Goal: Transaction & Acquisition: Purchase product/service

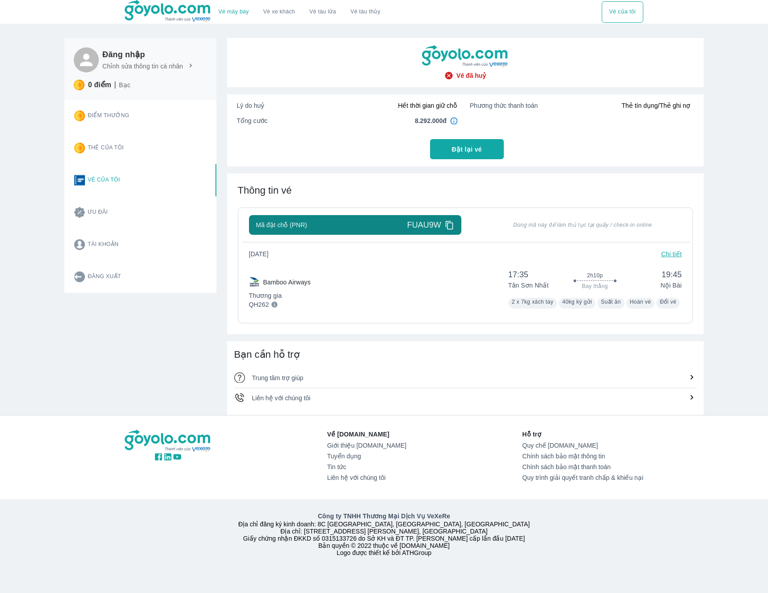
click at [625, 6] on button "Vé của tôi" at bounding box center [622, 11] width 42 height 21
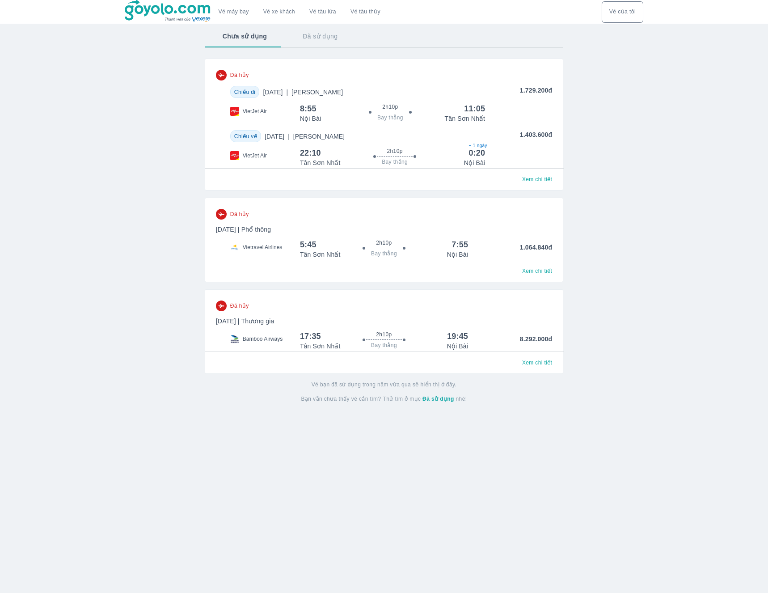
click at [449, 227] on p "[DATE] | Phổ thông" at bounding box center [384, 229] width 336 height 9
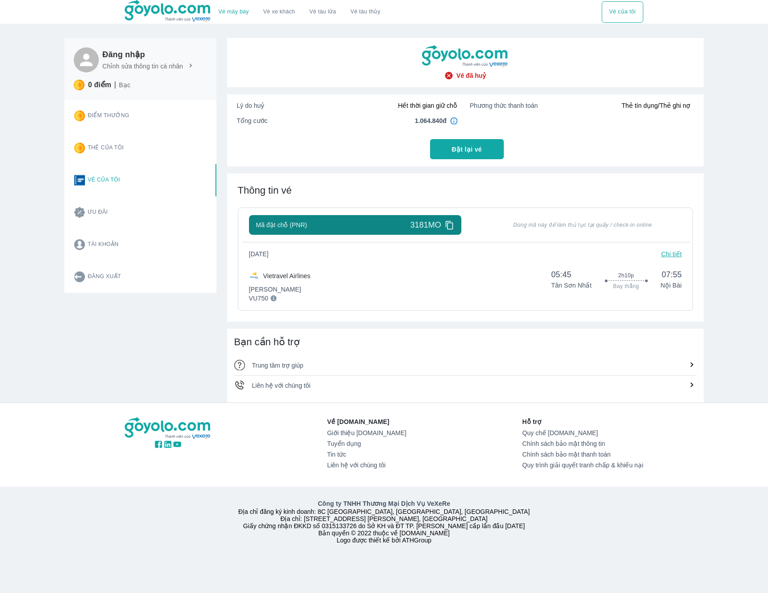
click at [449, 226] on icon at bounding box center [449, 224] width 9 height 9
click at [449, 223] on icon at bounding box center [449, 224] width 9 height 9
click at [670, 254] on p "Chi tiết" at bounding box center [671, 253] width 21 height 9
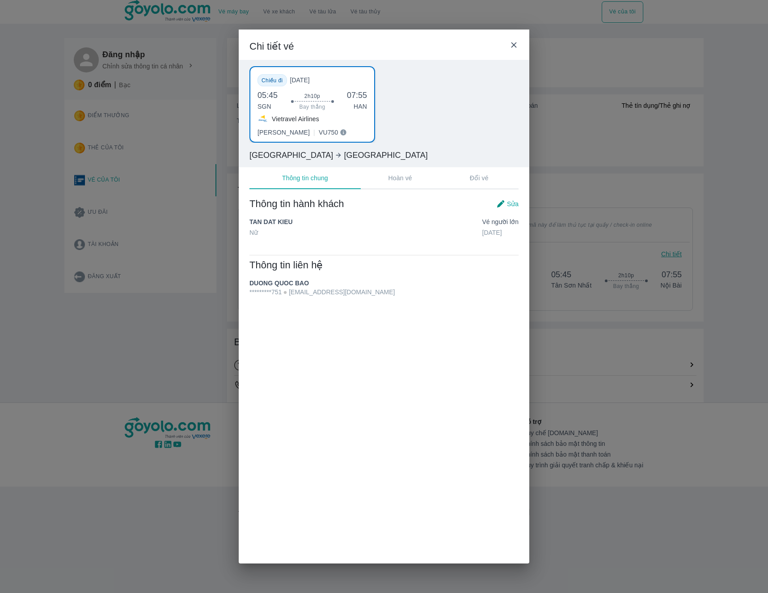
click at [512, 44] on icon at bounding box center [513, 44] width 9 height 9
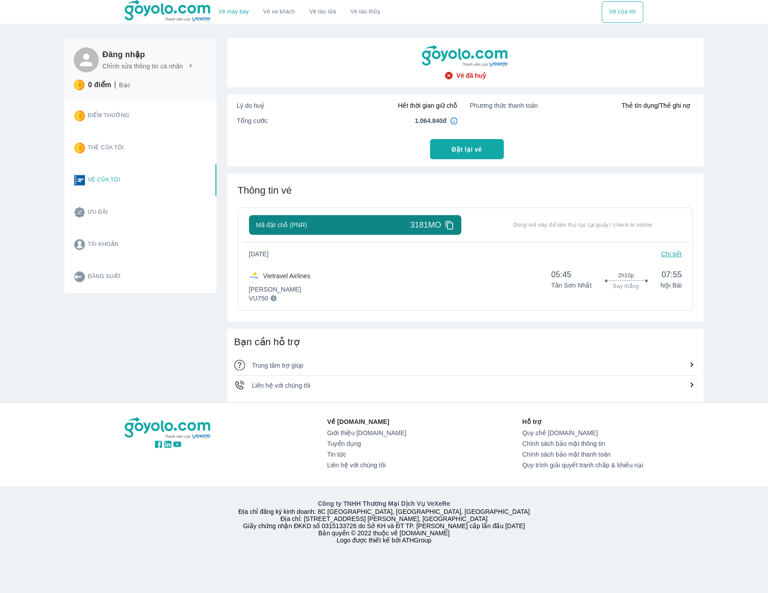
click at [695, 362] on icon at bounding box center [691, 364] width 9 height 9
click at [692, 364] on icon at bounding box center [691, 364] width 9 height 9
click at [690, 389] on div at bounding box center [691, 385] width 9 height 11
click at [277, 300] on icon at bounding box center [273, 298] width 6 height 6
click at [674, 251] on div "Mã đặt chỗ (PNR) 3181MO Dùng mã này để làm thủ tục tại quầy / check-in online T…" at bounding box center [465, 255] width 433 height 81
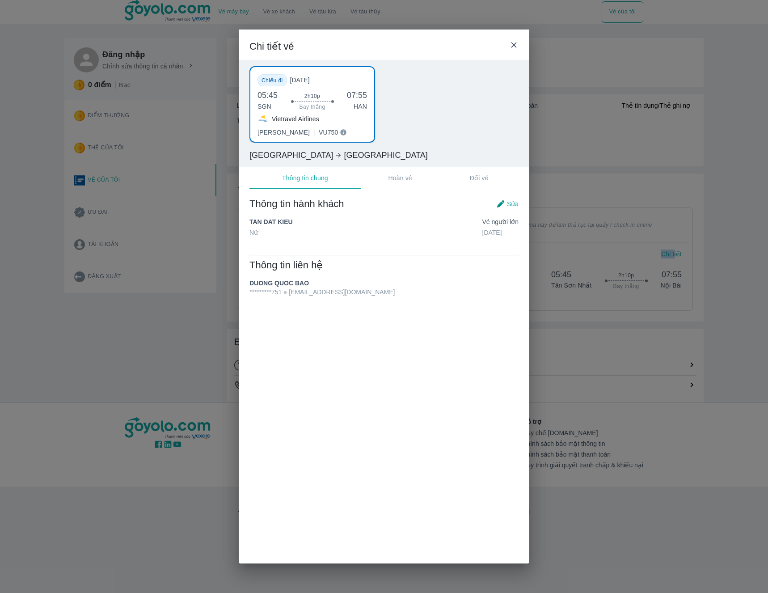
click at [379, 172] on button "Hoàn vé" at bounding box center [400, 177] width 79 height 21
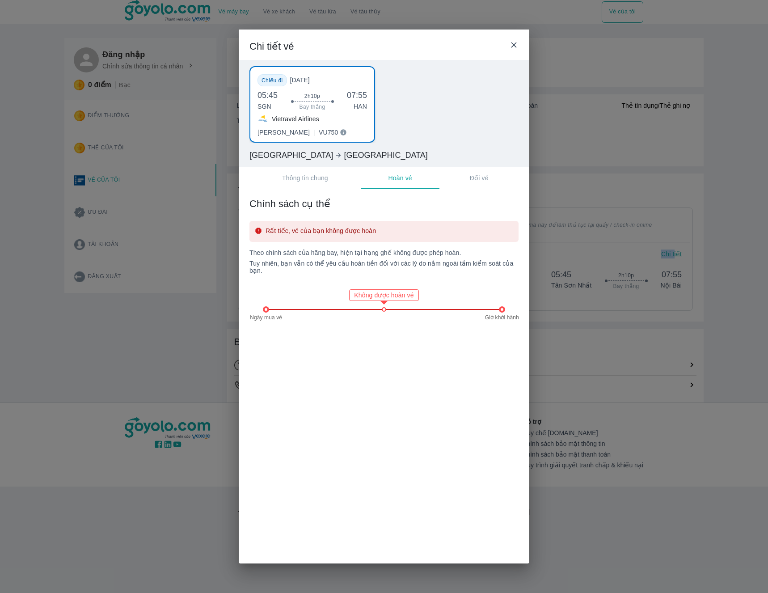
click at [282, 175] on p "Thông tin chung" at bounding box center [305, 177] width 46 height 9
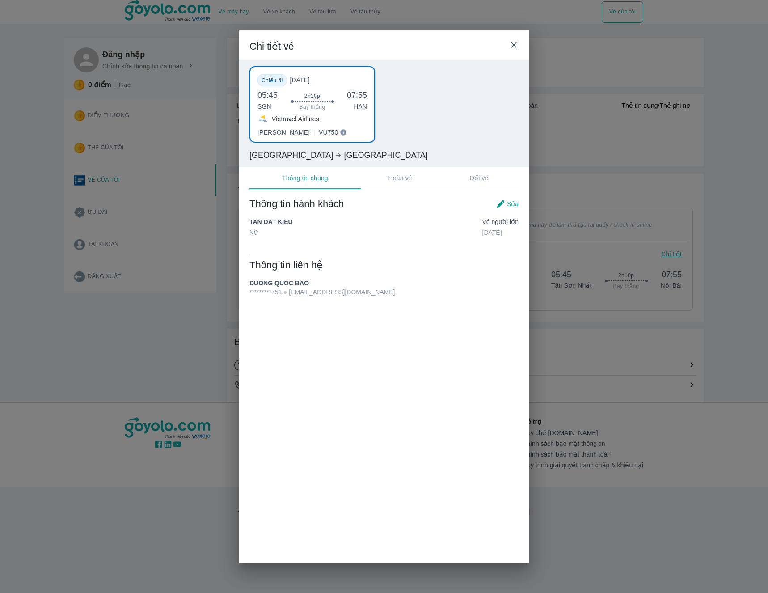
click at [341, 132] on icon at bounding box center [344, 133] width 6 height 6
click at [517, 45] on icon at bounding box center [513, 44] width 9 height 9
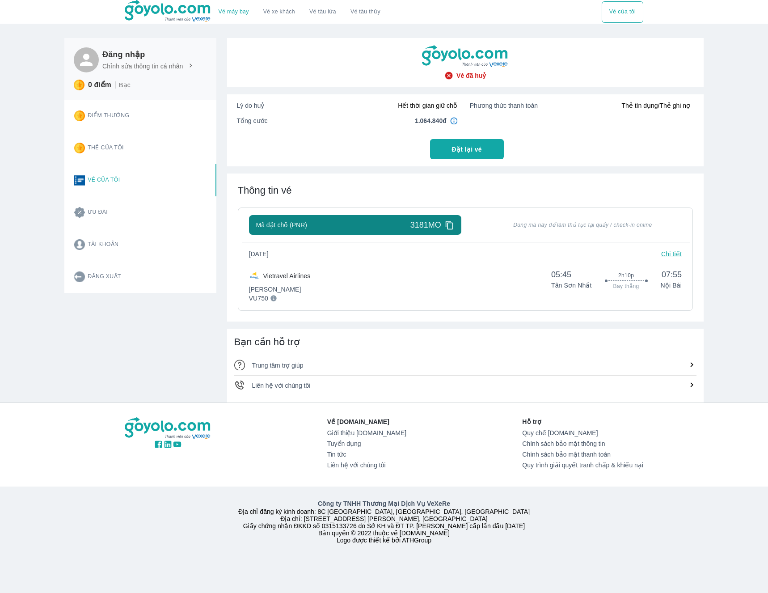
click at [592, 9] on div "Vé máy bay Vé xe khách Vé tàu lửa Vé tàu thủy Vé của tôi" at bounding box center [384, 12] width 518 height 24
click at [624, 11] on button "Vé của tôi" at bounding box center [622, 11] width 42 height 21
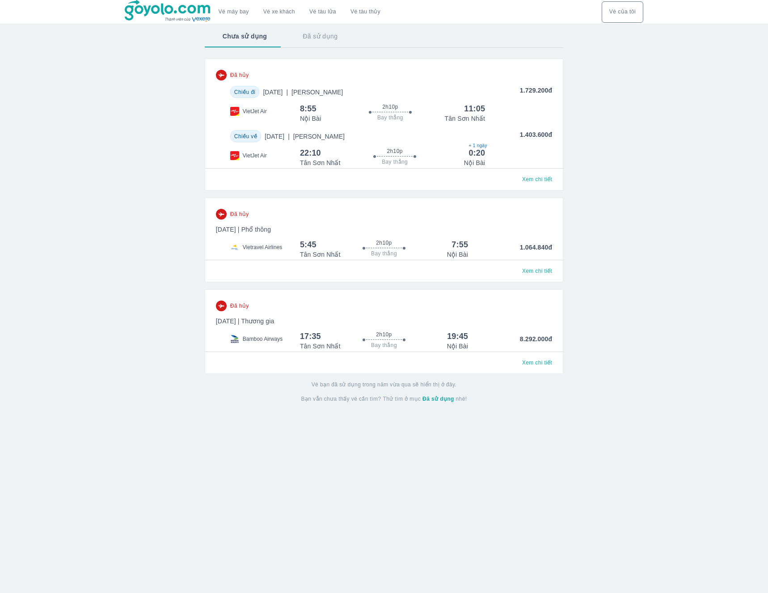
click at [352, 227] on p "Thứ 6, 19 Thg 12 2025 | Phổ thông" at bounding box center [384, 229] width 336 height 9
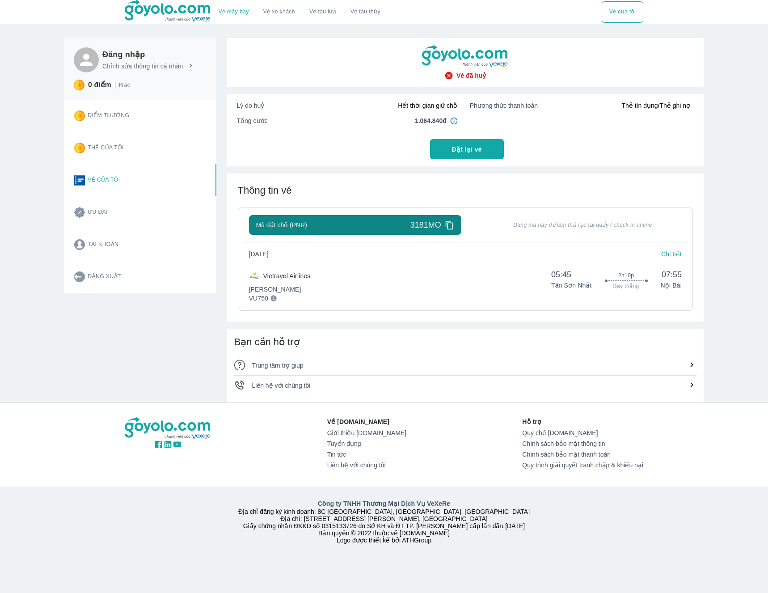
click at [449, 225] on icon at bounding box center [449, 224] width 9 height 9
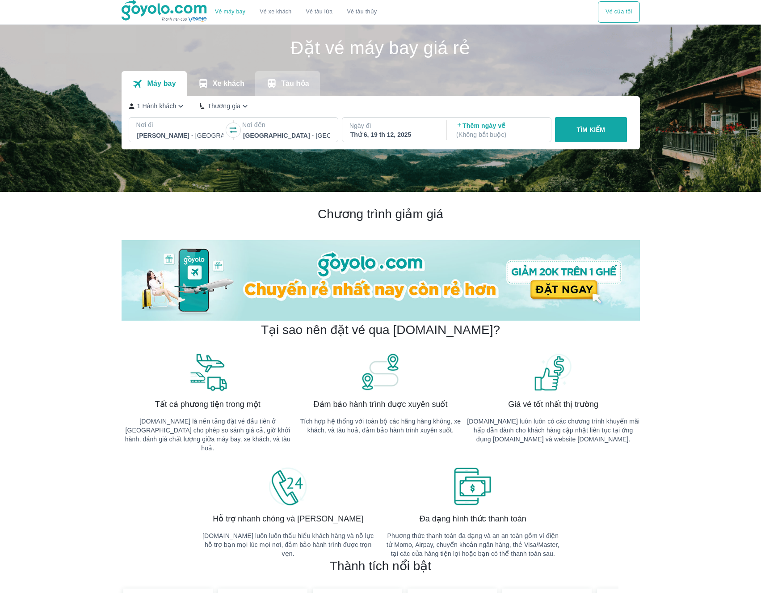
click at [313, 84] on button "Tàu hỏa" at bounding box center [287, 83] width 65 height 25
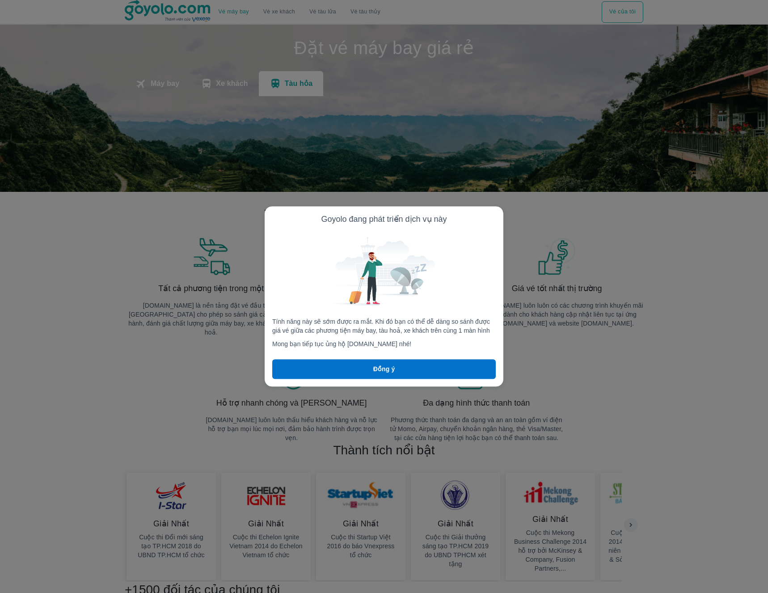
click at [313, 84] on div at bounding box center [384, 296] width 768 height 593
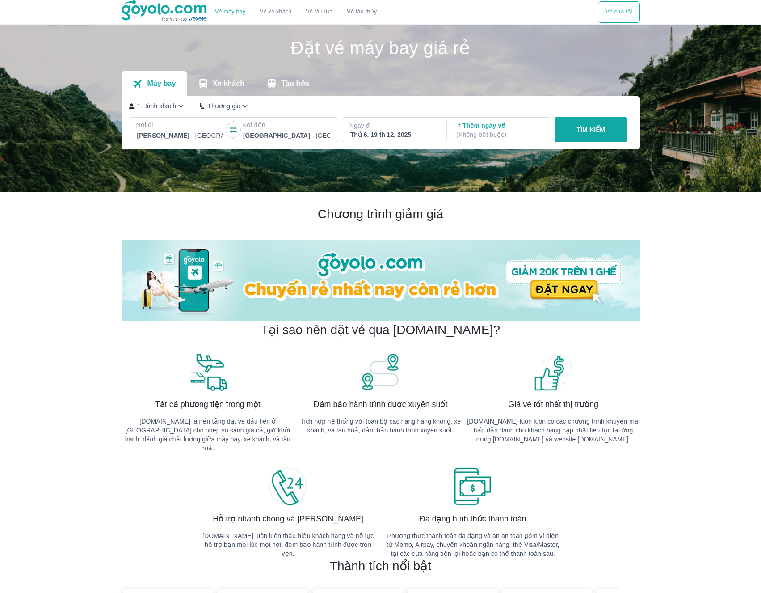
drag, startPoint x: 160, startPoint y: 75, endPoint x: 188, endPoint y: 88, distance: 31.6
click at [160, 75] on button "Máy bay" at bounding box center [154, 83] width 65 height 25
click at [375, 133] on div "Thứ 6, 19 th 12, 2025" at bounding box center [393, 134] width 87 height 9
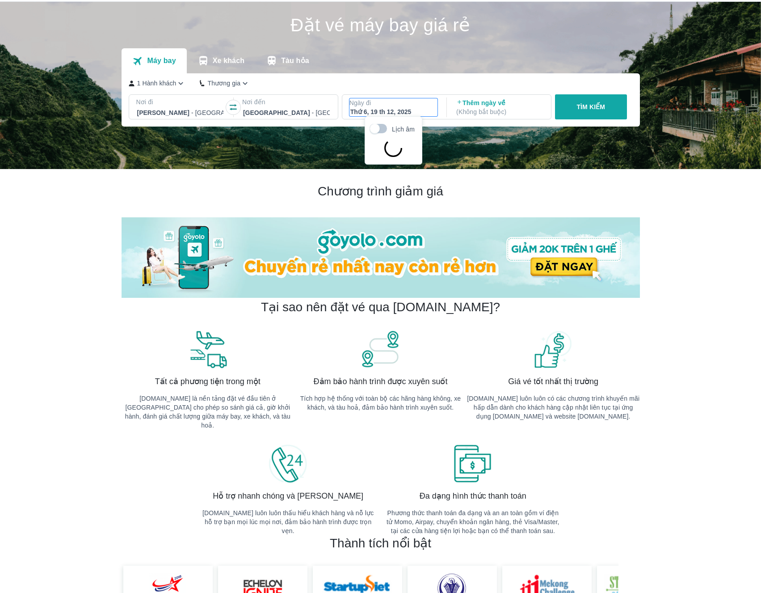
scroll to position [51, 0]
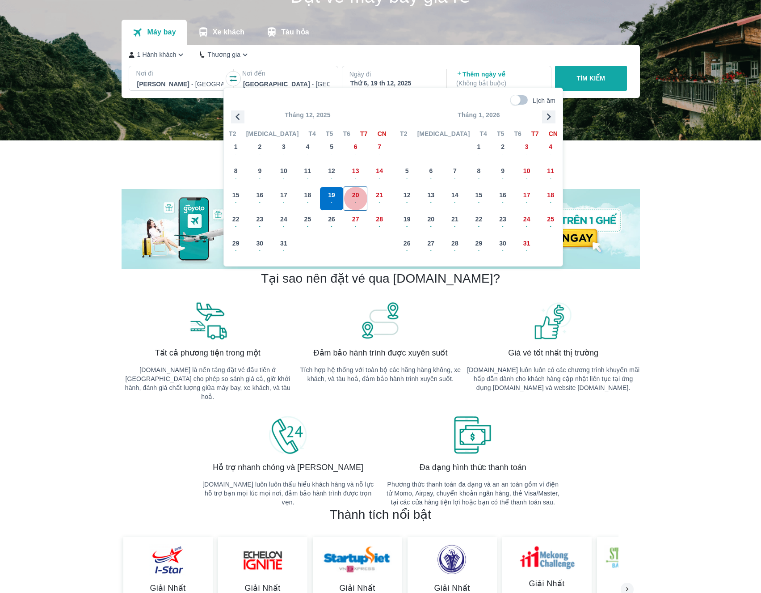
click at [358, 197] on span "20" at bounding box center [355, 194] width 7 height 9
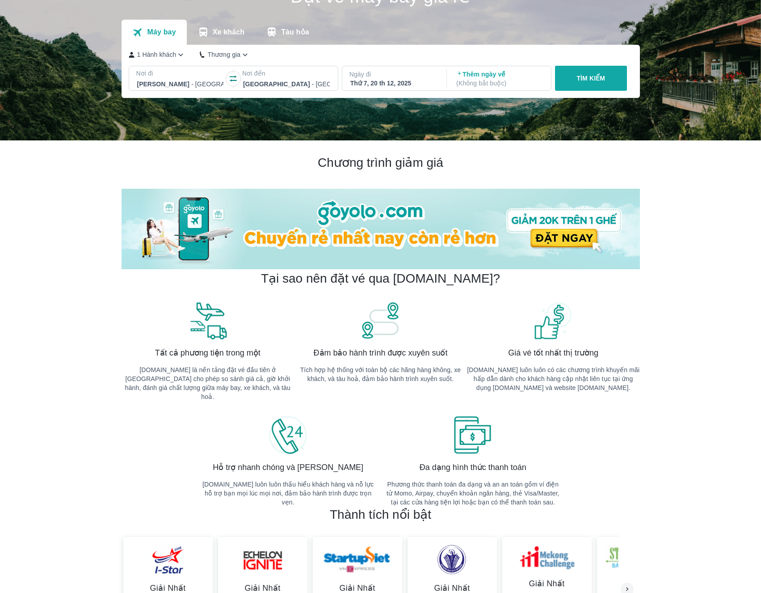
click at [577, 81] on p "TÌM KIẾM" at bounding box center [590, 78] width 29 height 9
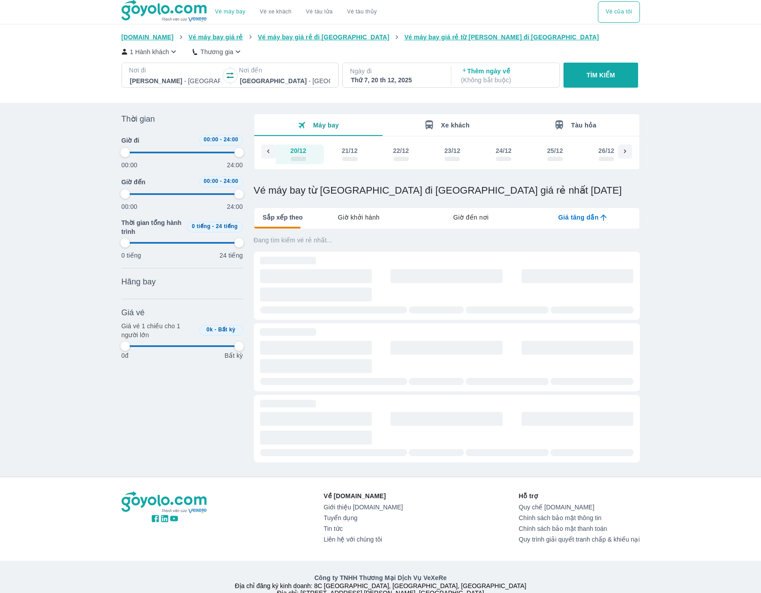
scroll to position [0, 6726]
type input "97.9166666666667"
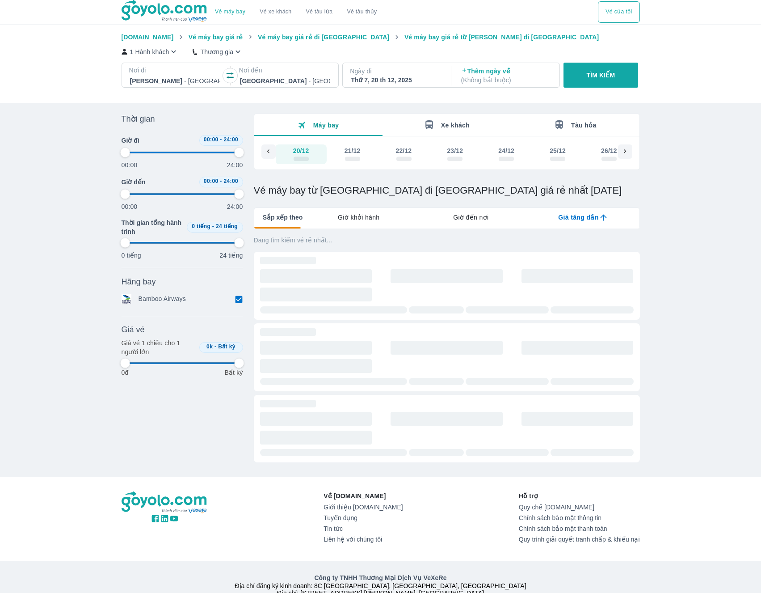
type input "97.9166666666667"
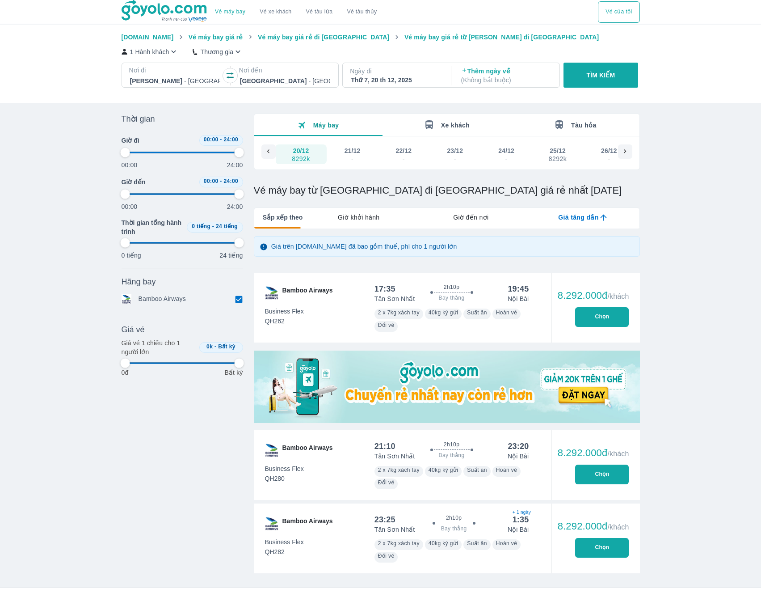
click at [370, 217] on span "Giờ khởi hành" at bounding box center [359, 217] width 42 height 9
type input "97.9166666666667"
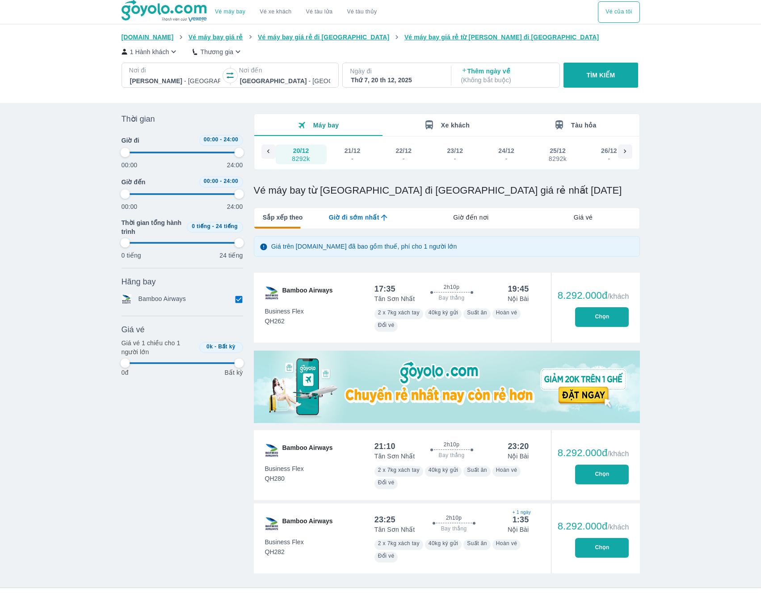
type input "97.9166666666667"
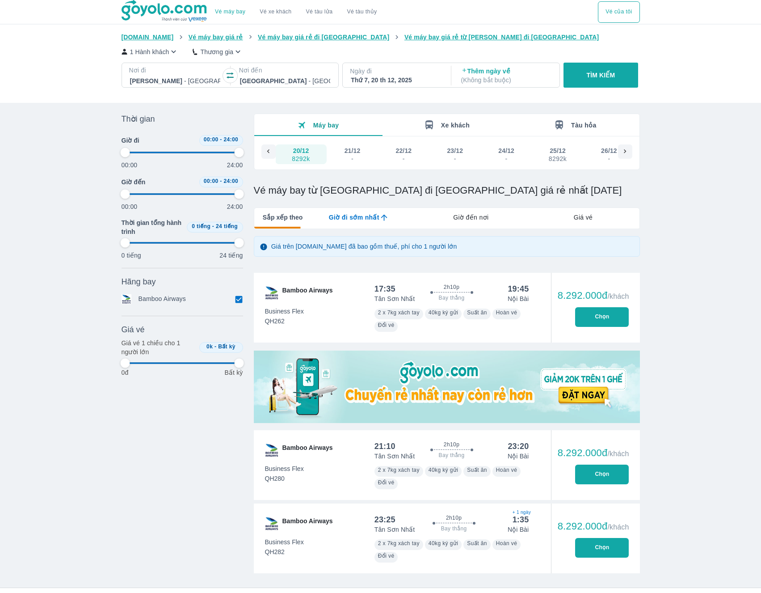
type input "97.9166666666667"
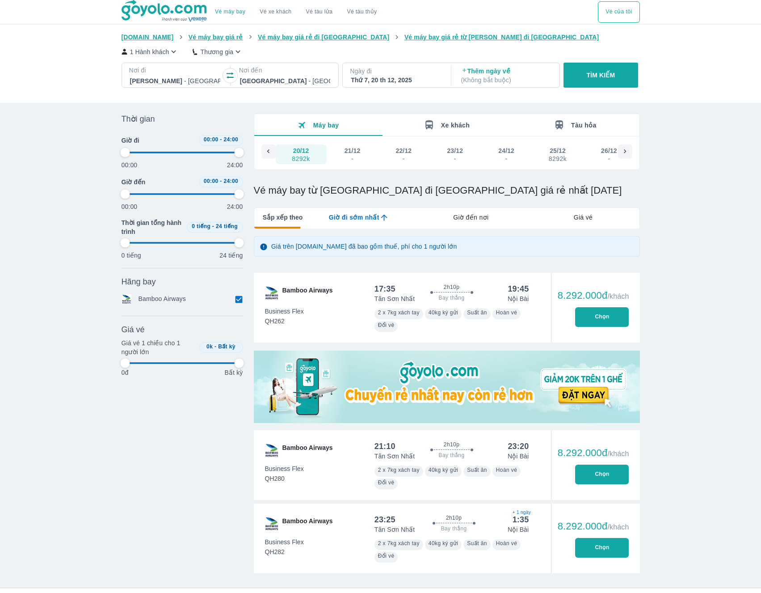
type input "97.9166666666667"
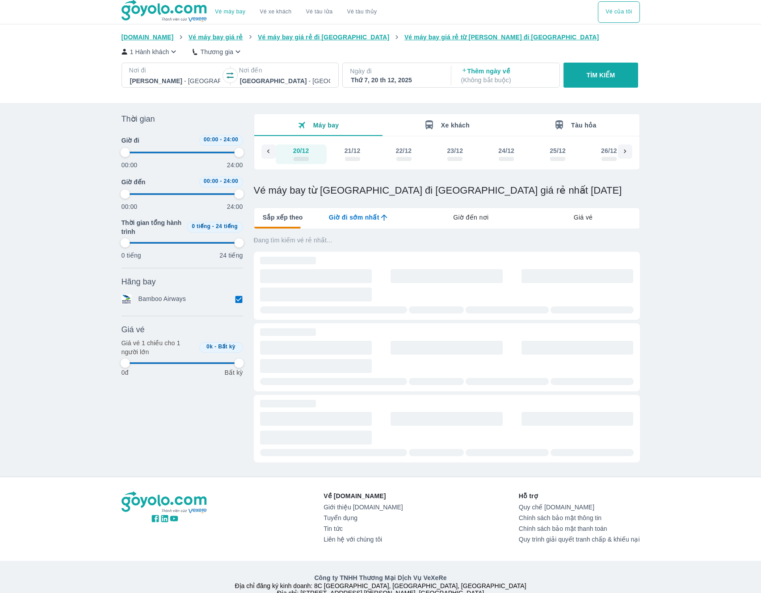
type input "97.9166666666667"
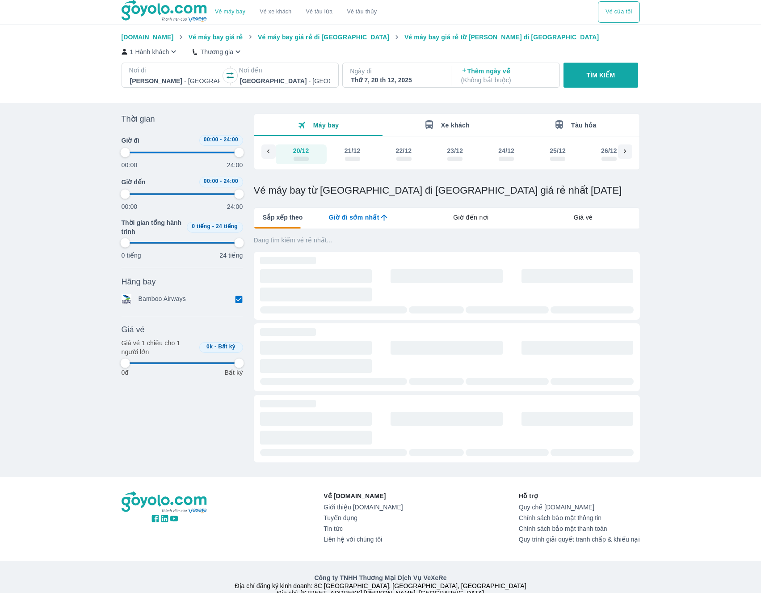
type input "97.9166666666667"
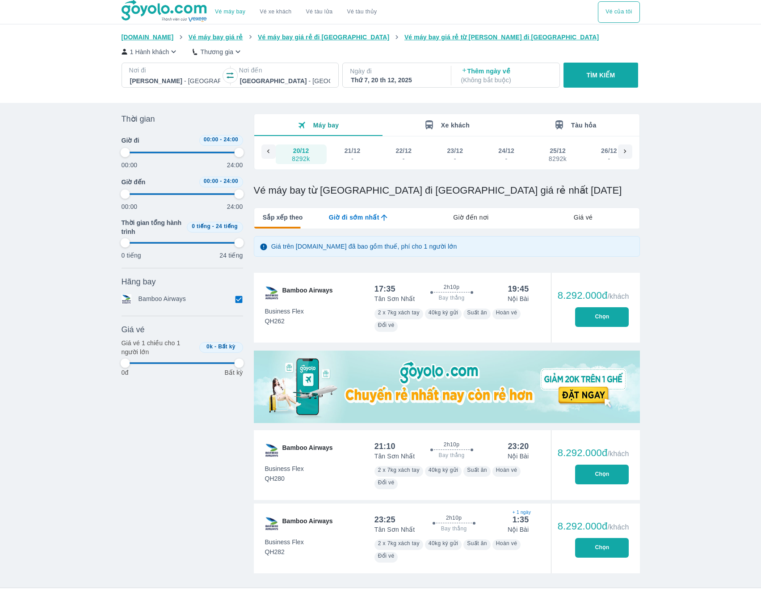
type input "97.9166666666667"
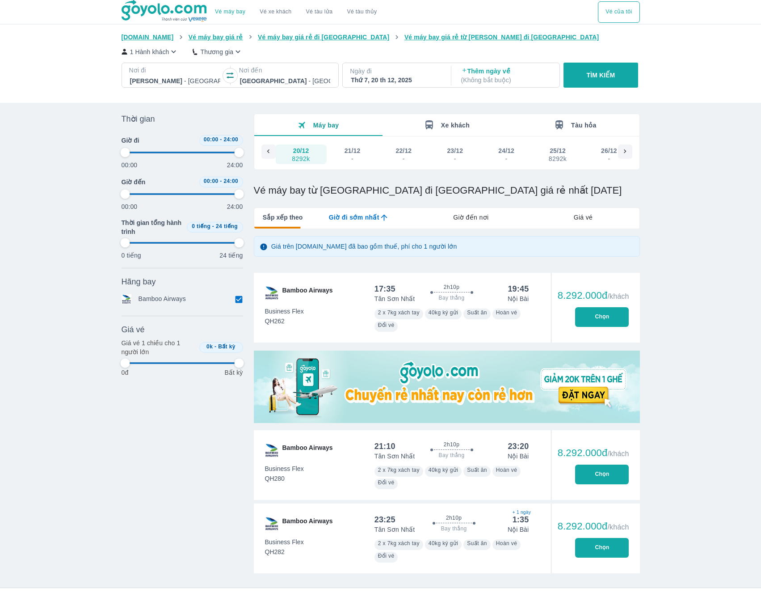
type input "97.9166666666667"
click at [383, 216] on icon "lab API tabs example" at bounding box center [384, 217] width 6 height 6
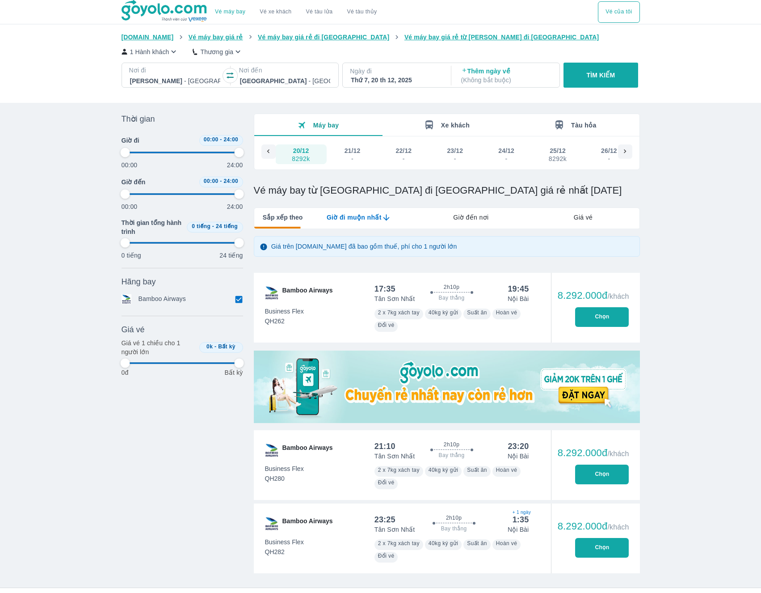
type input "97.9166666666667"
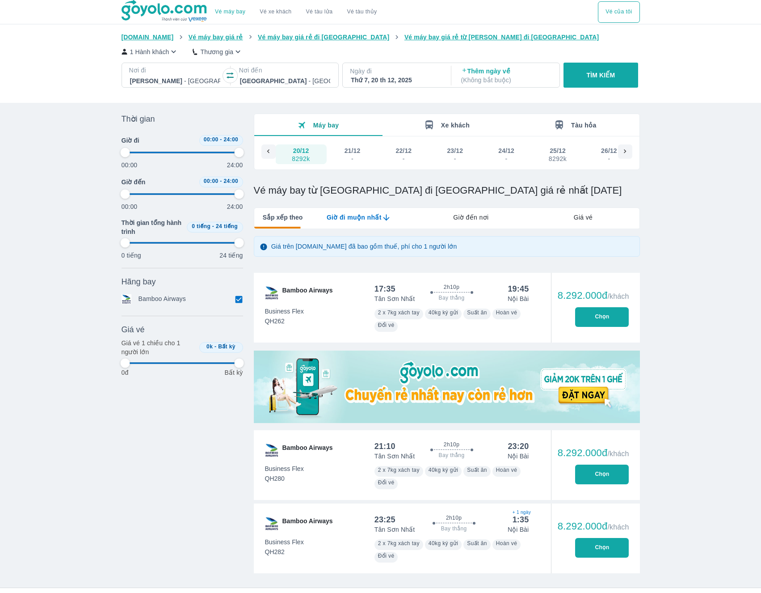
type input "97.9166666666667"
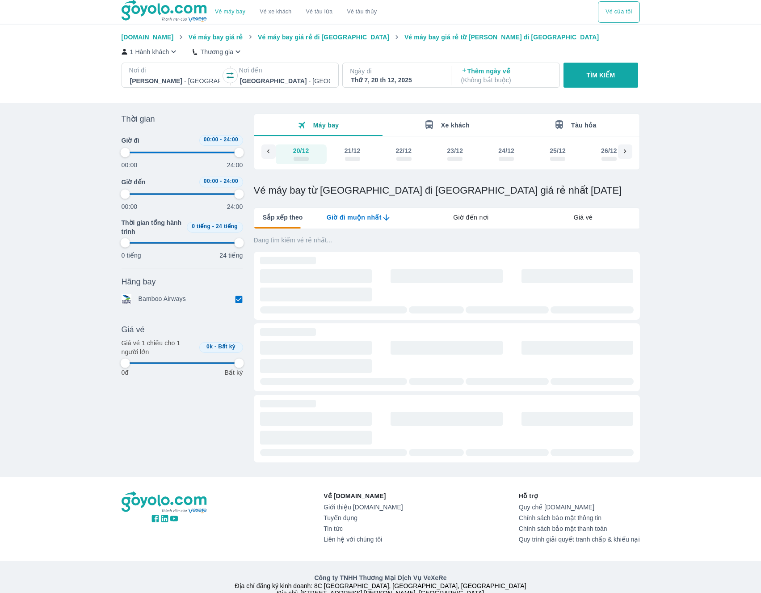
type input "97.9166666666667"
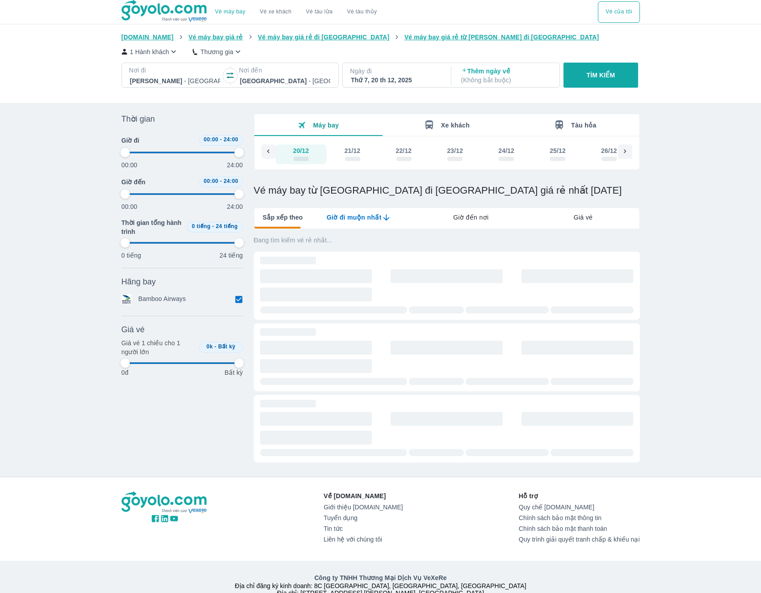
type input "97.9166666666667"
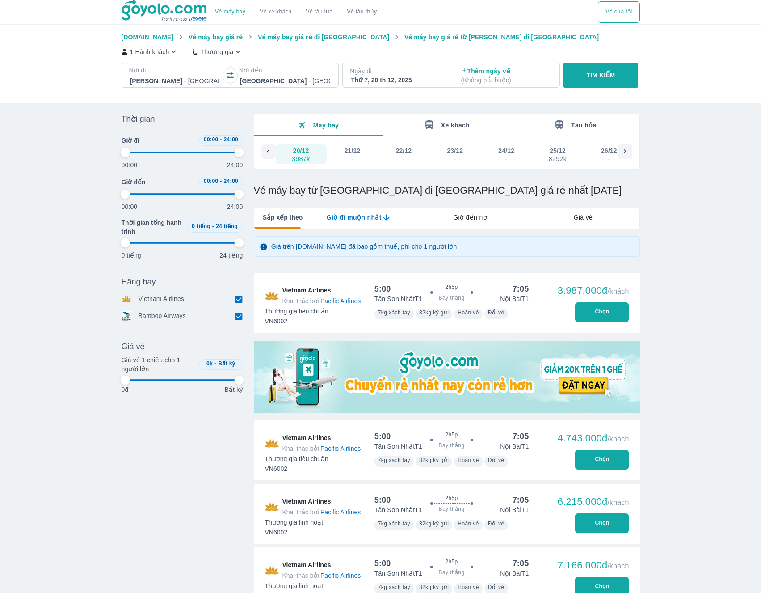
type input "97.9166666666667"
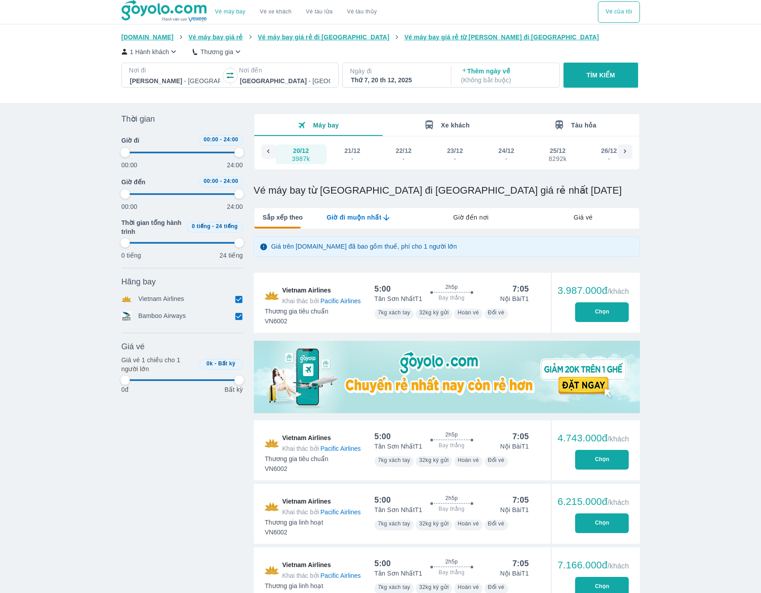
type input "97.9166666666667"
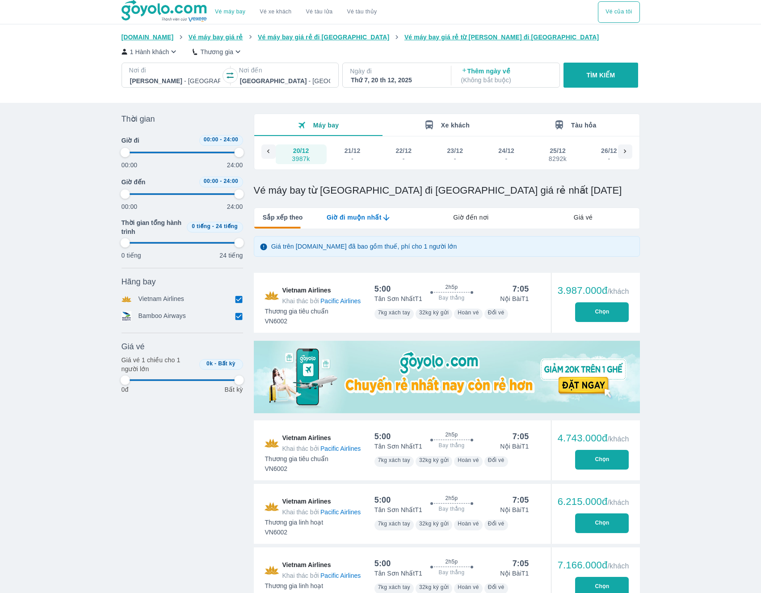
type input "97.9166666666667"
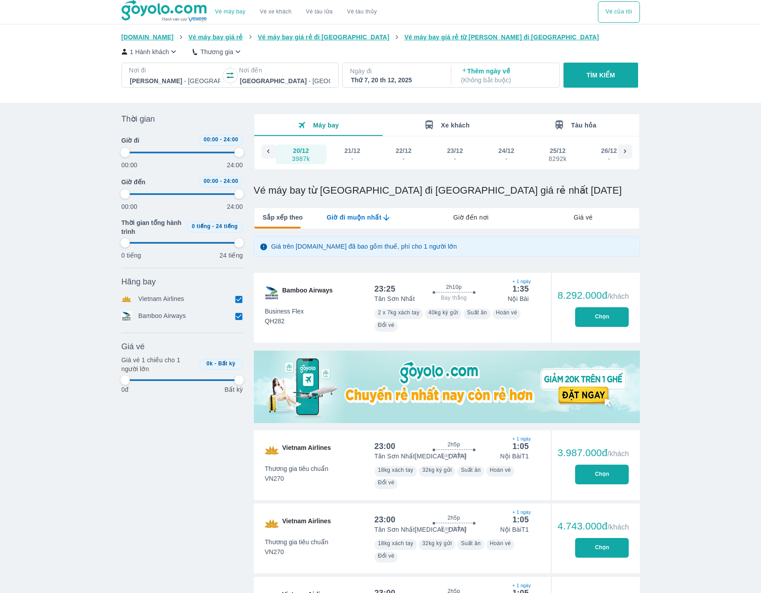
type input "97.9166666666667"
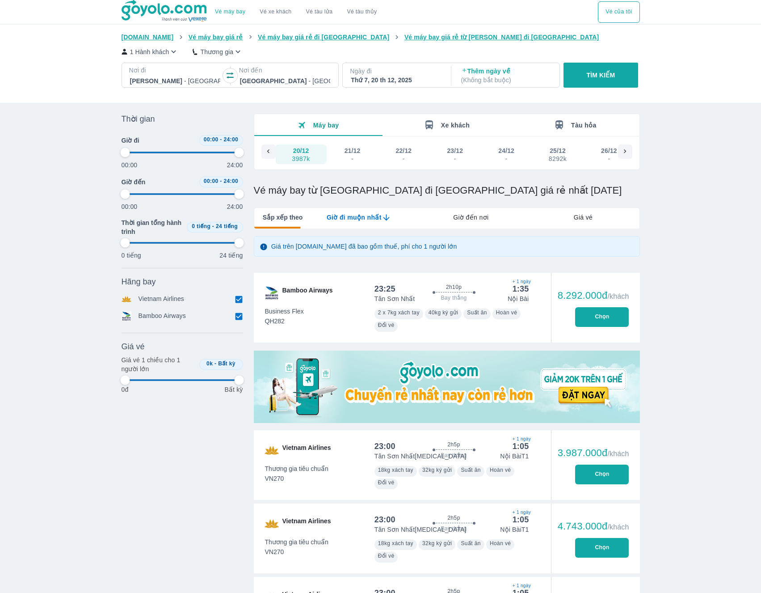
type input "97.9166666666667"
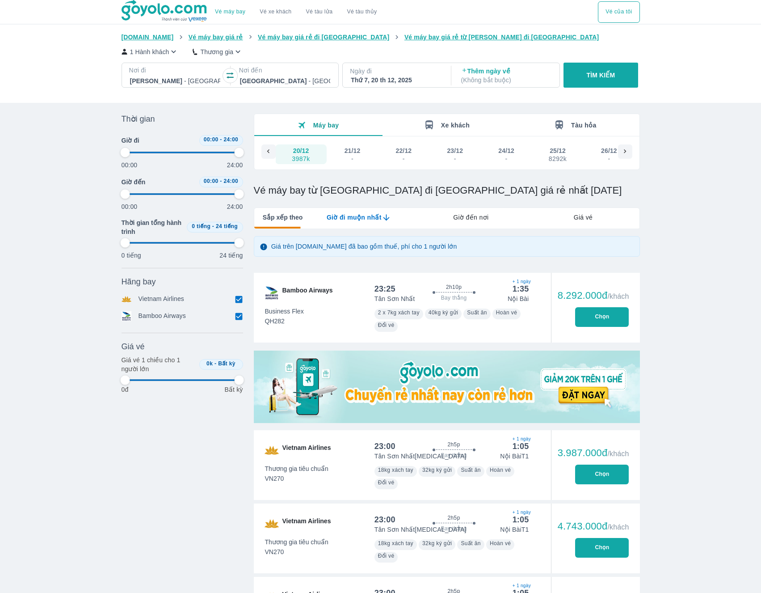
type input "97.9166666666667"
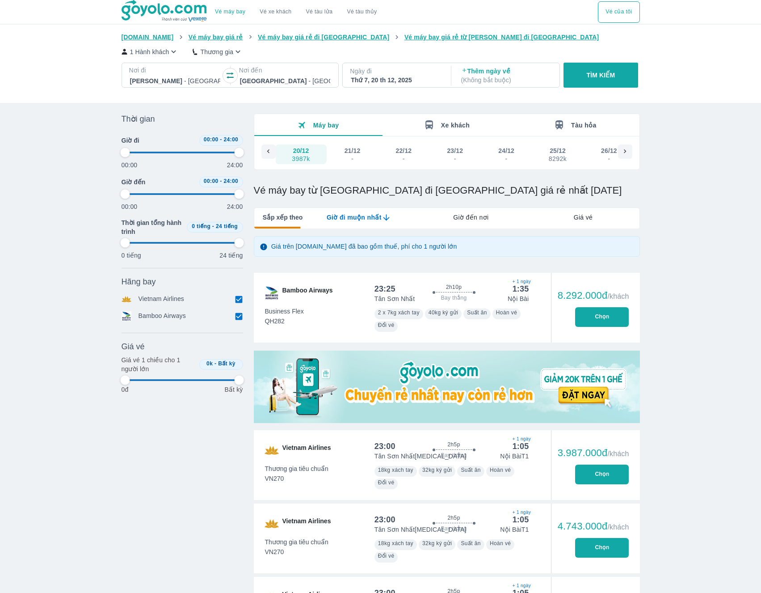
type input "97.9166666666667"
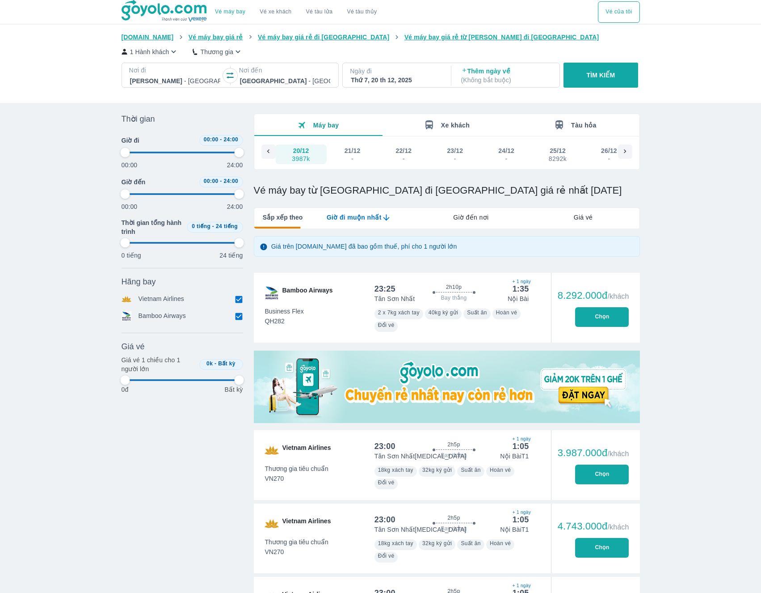
type input "97.9166666666667"
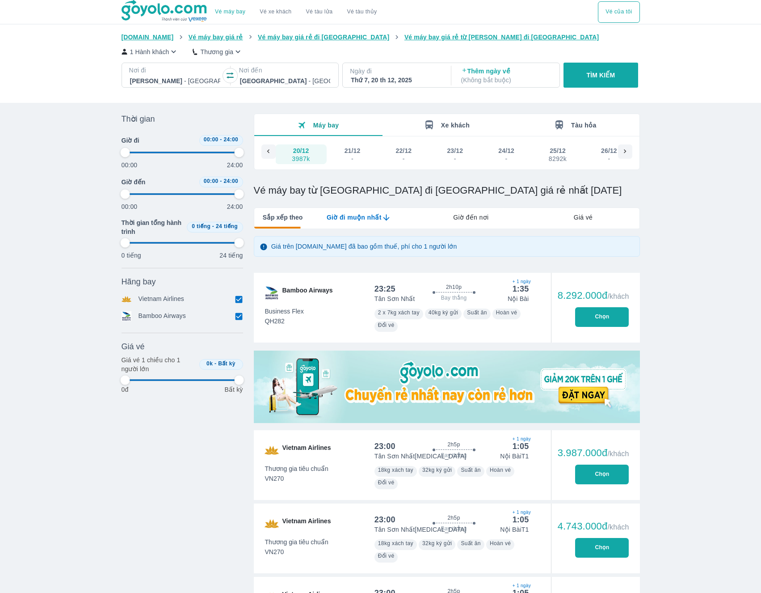
type input "97.9166666666667"
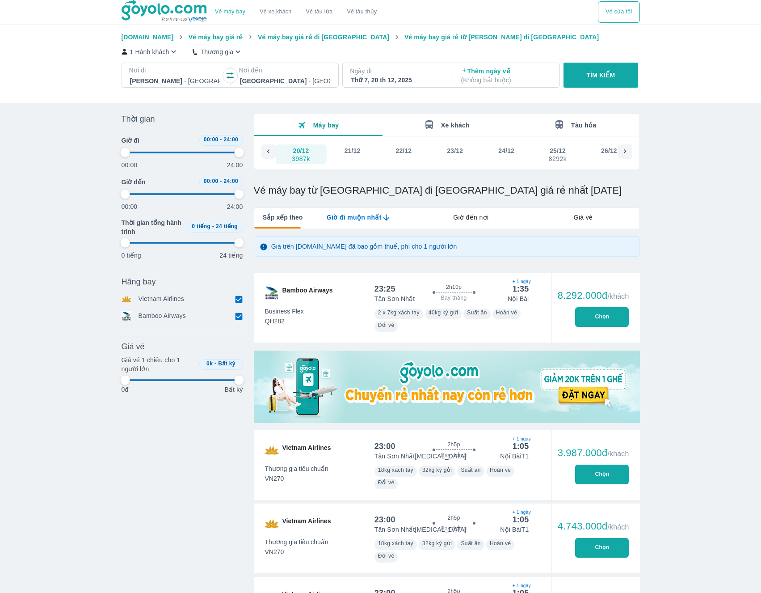
type input "97.9166666666667"
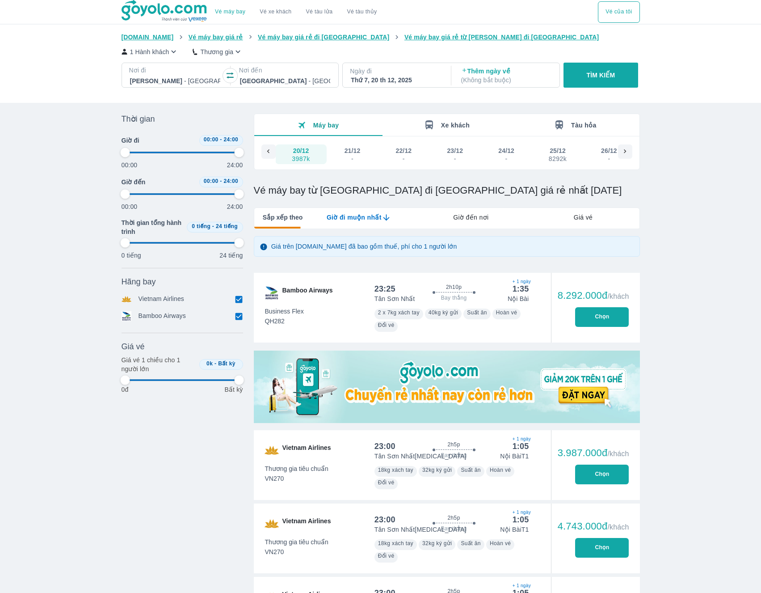
type input "97.9166666666667"
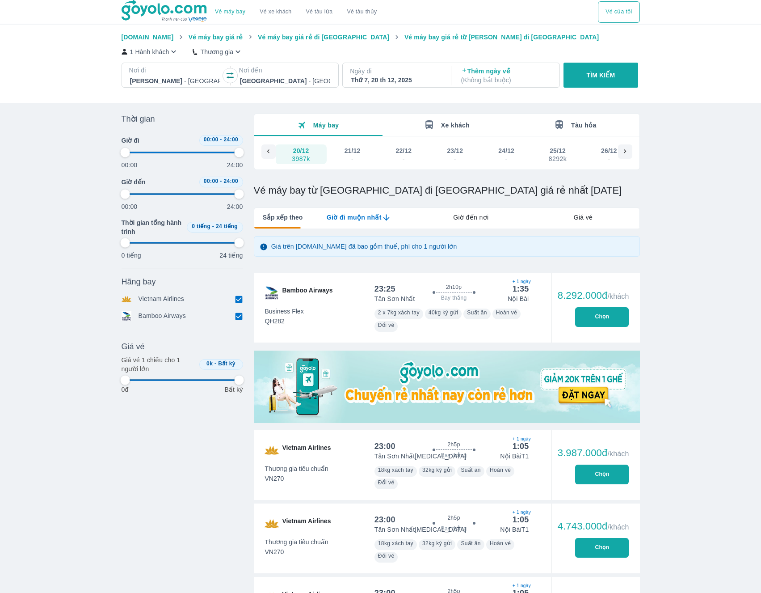
type input "97.9166666666667"
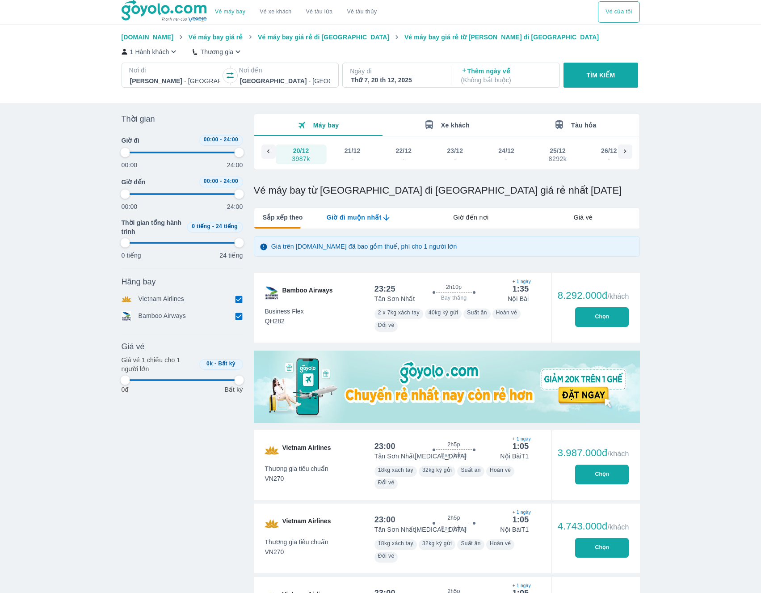
type input "97.9166666666667"
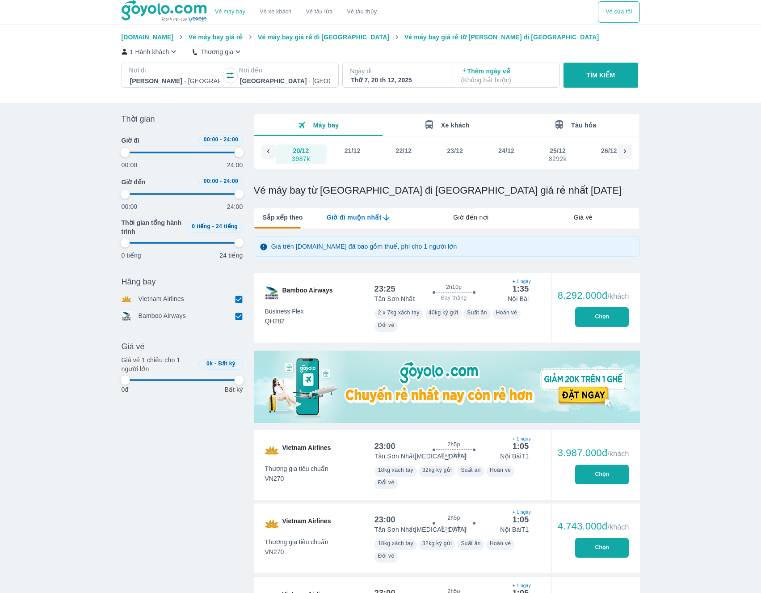
type input "97.9166666666667"
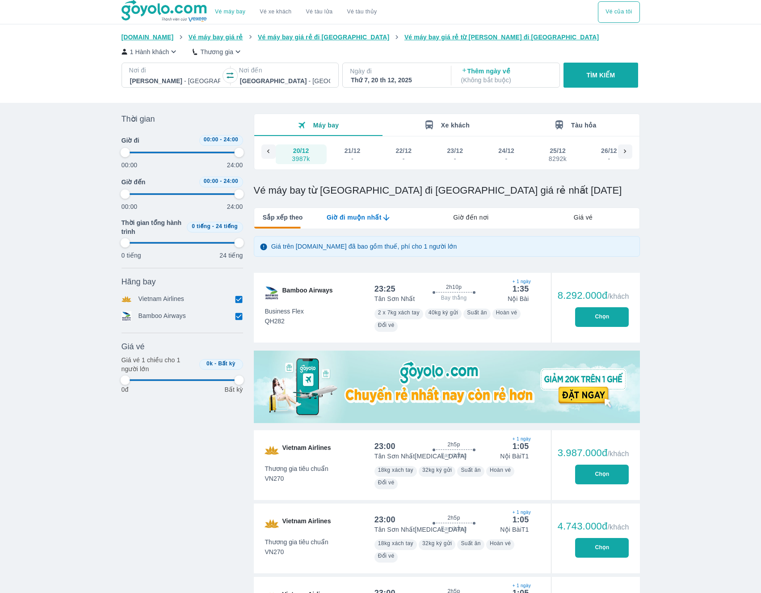
type input "97.9166666666667"
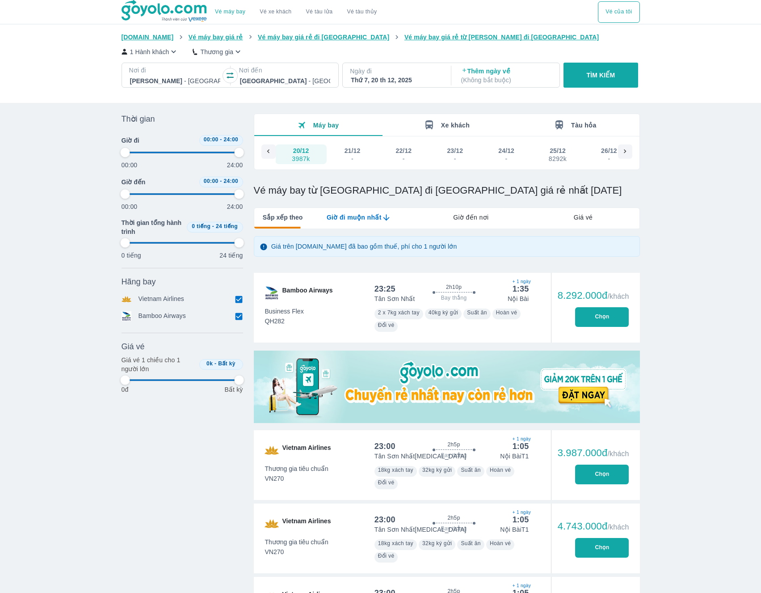
type input "97.9166666666667"
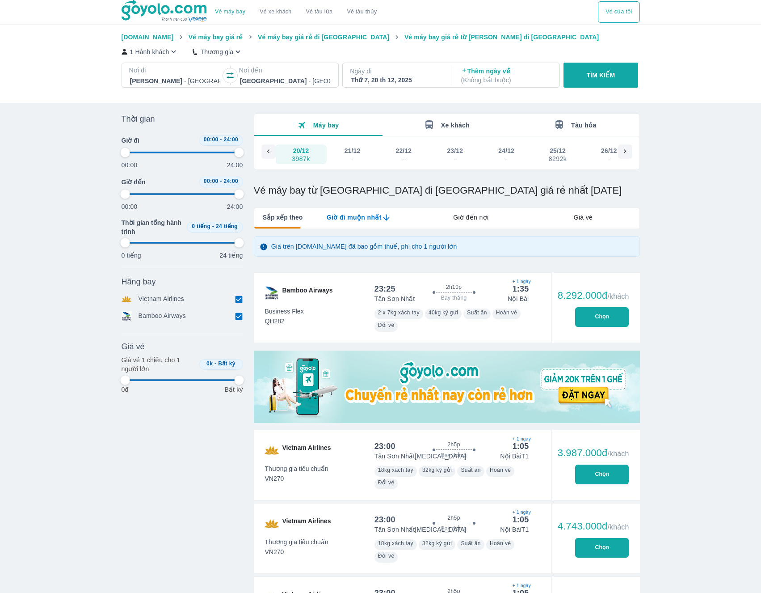
type input "97.9166666666667"
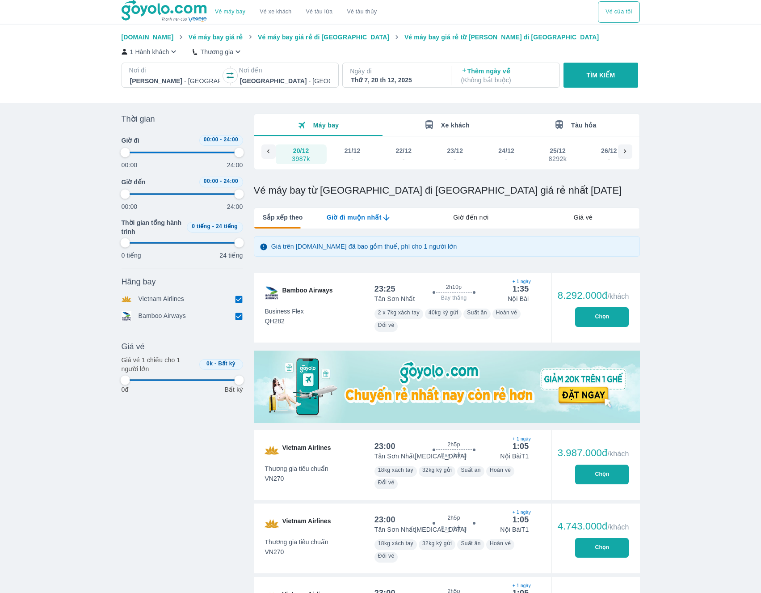
type input "97.9166666666667"
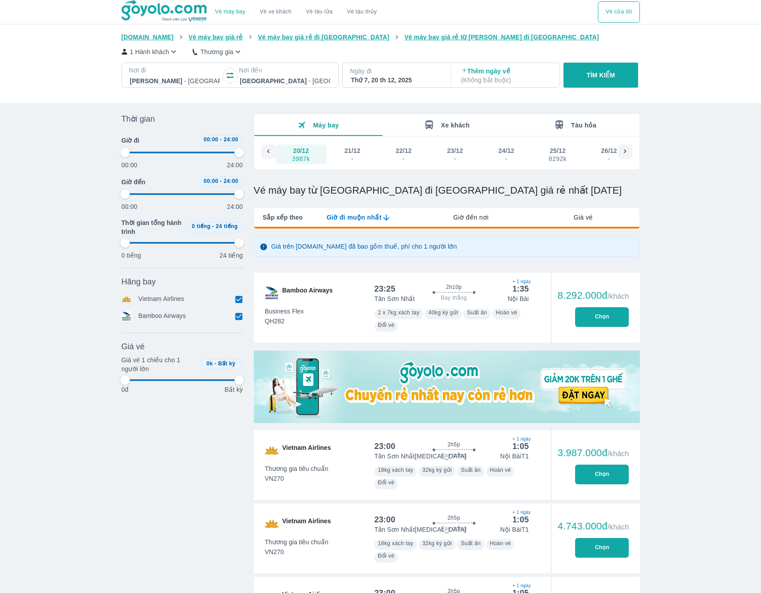
type input "97.9166666666667"
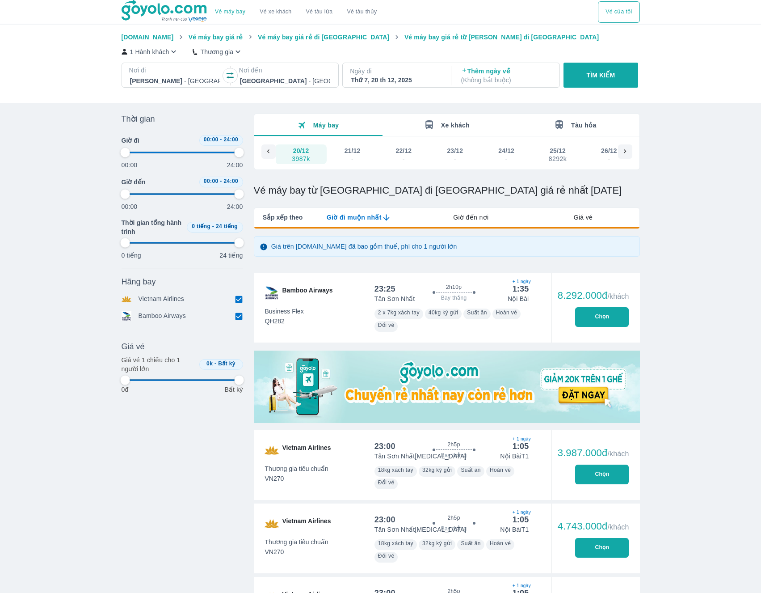
type input "97.9166666666667"
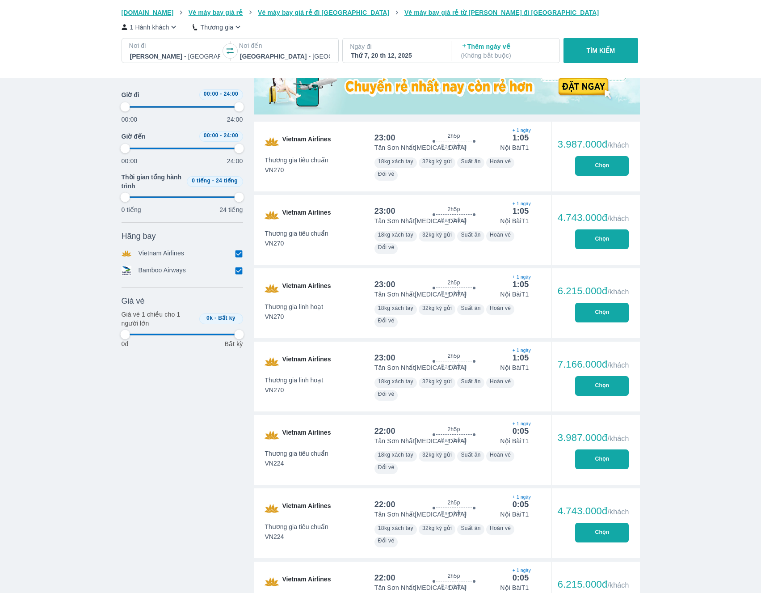
type input "97.9166666666667"
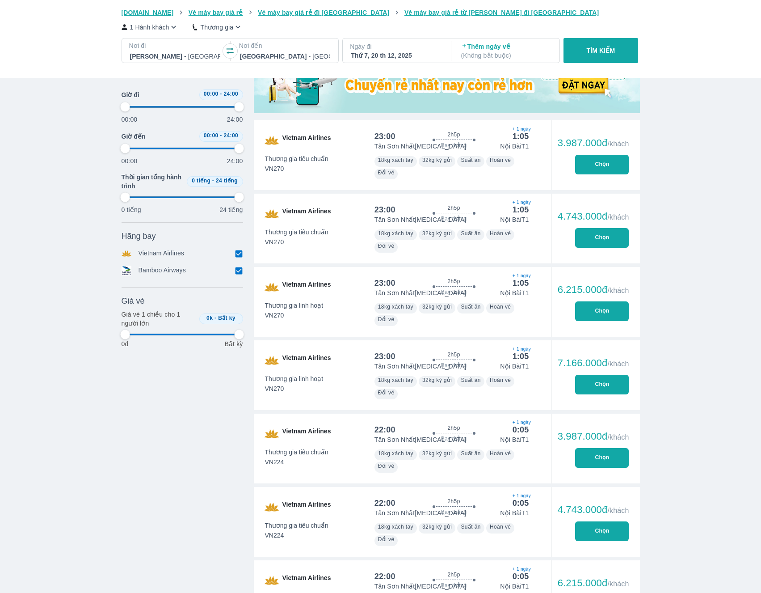
scroll to position [310, 0]
click at [240, 253] on input "checkbox" at bounding box center [239, 253] width 8 height 8
checkbox input "false"
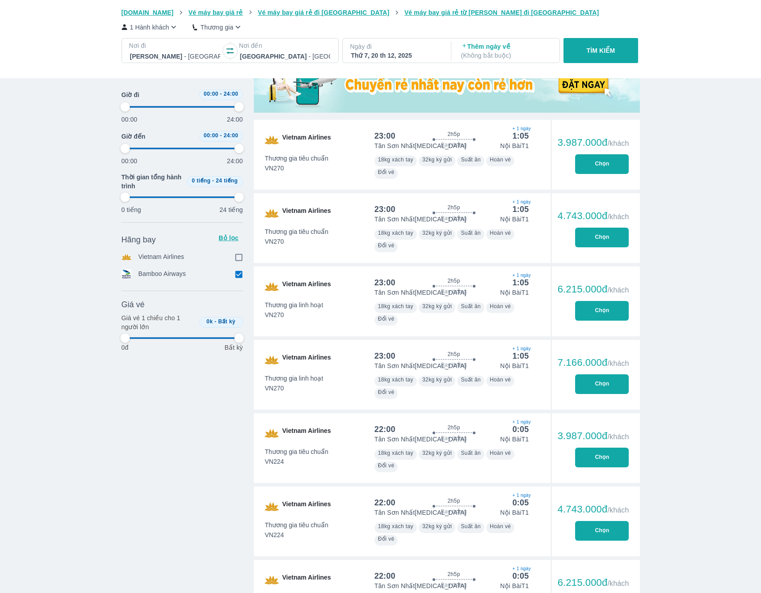
click at [240, 276] on input "checkbox" at bounding box center [239, 274] width 8 height 8
checkbox input "true"
type input "97.9166666666667"
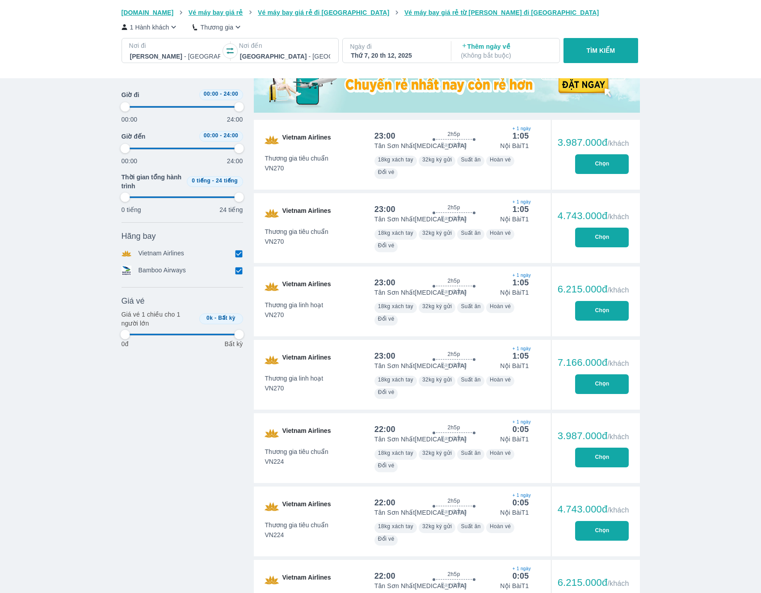
type input "97.9166666666667"
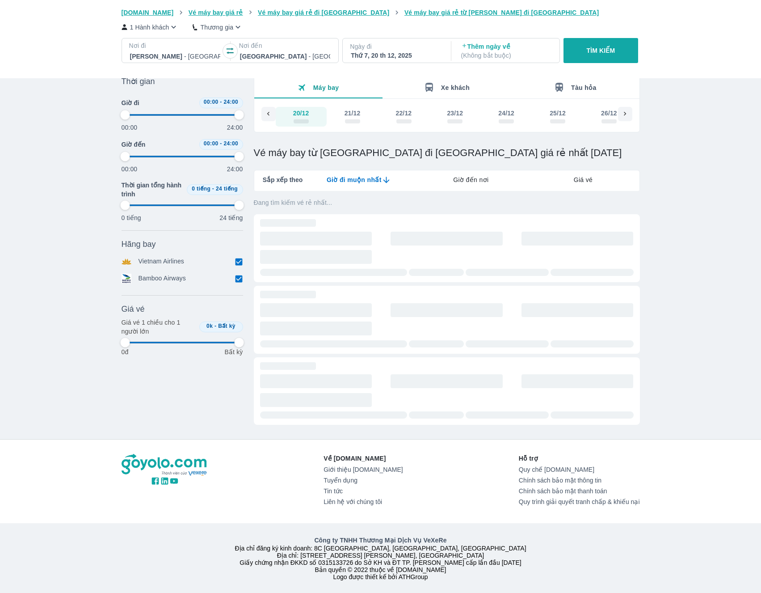
type input "97.9166666666667"
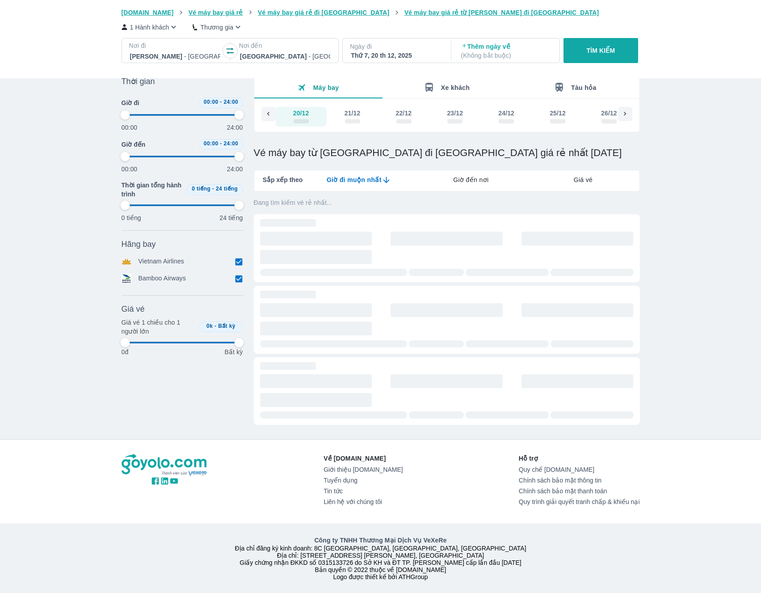
type input "97.9166666666667"
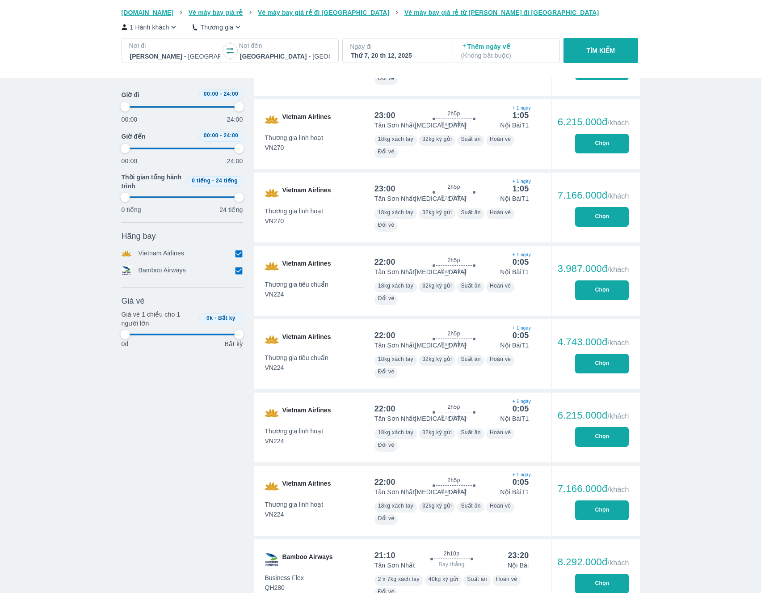
scroll to position [481, 0]
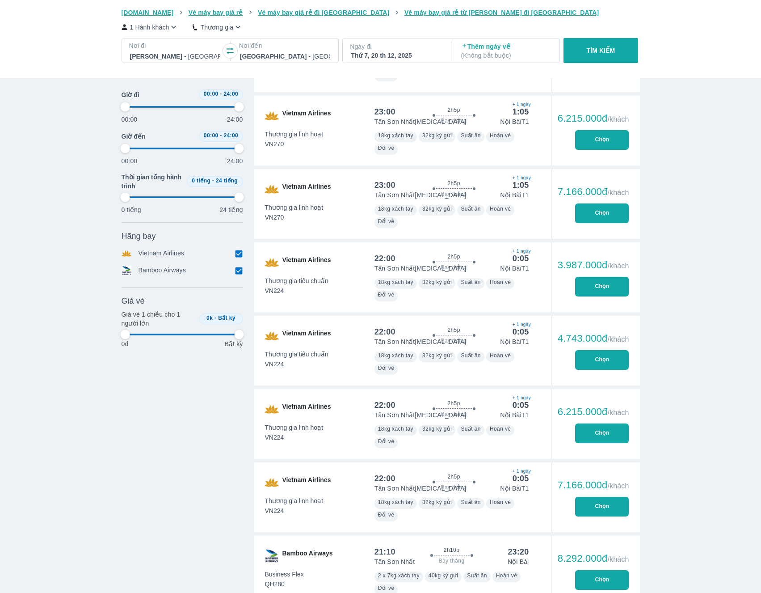
type input "97.9166666666667"
click at [238, 252] on input "checkbox" at bounding box center [239, 253] width 8 height 8
checkbox input "false"
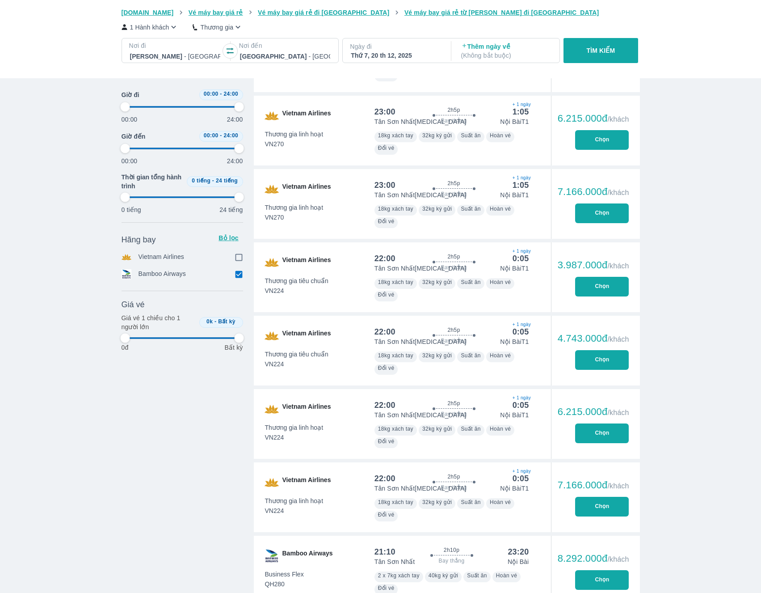
type input "97.9166666666667"
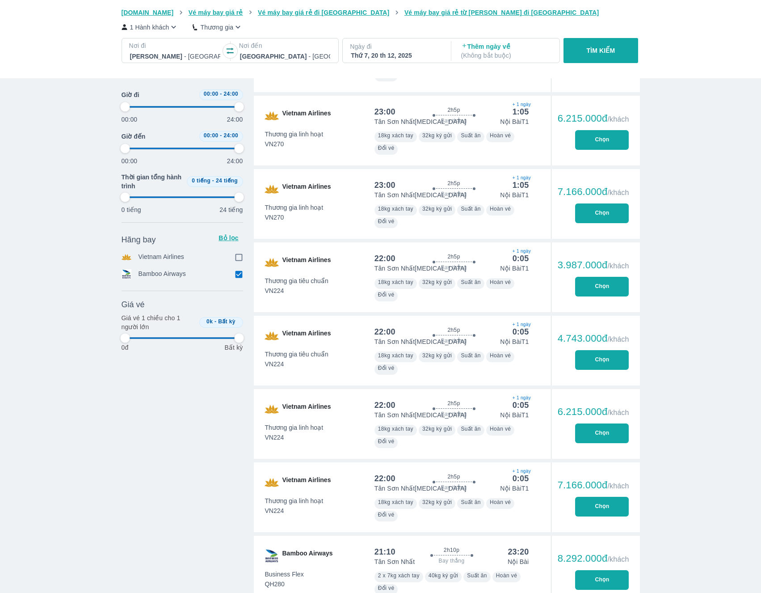
type input "97.9166666666667"
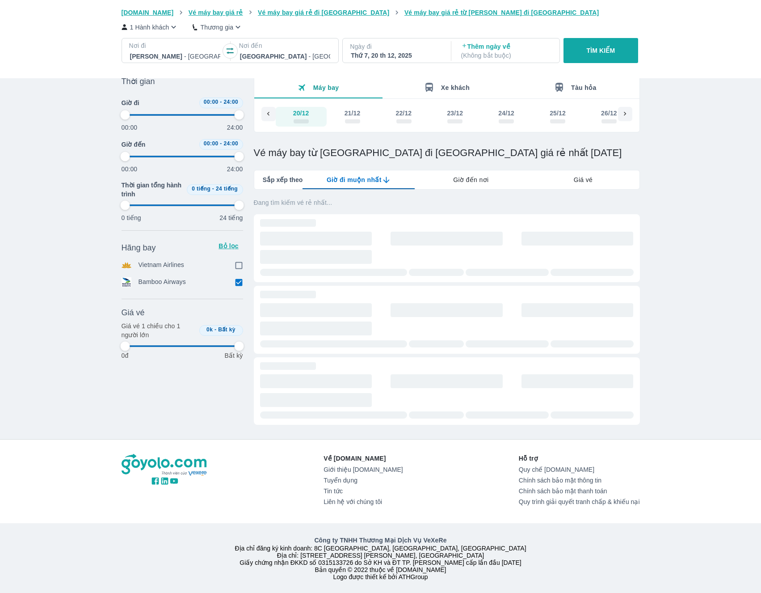
type input "97.9166666666667"
click at [229, 244] on p "Bỏ lọc" at bounding box center [228, 245] width 21 height 9
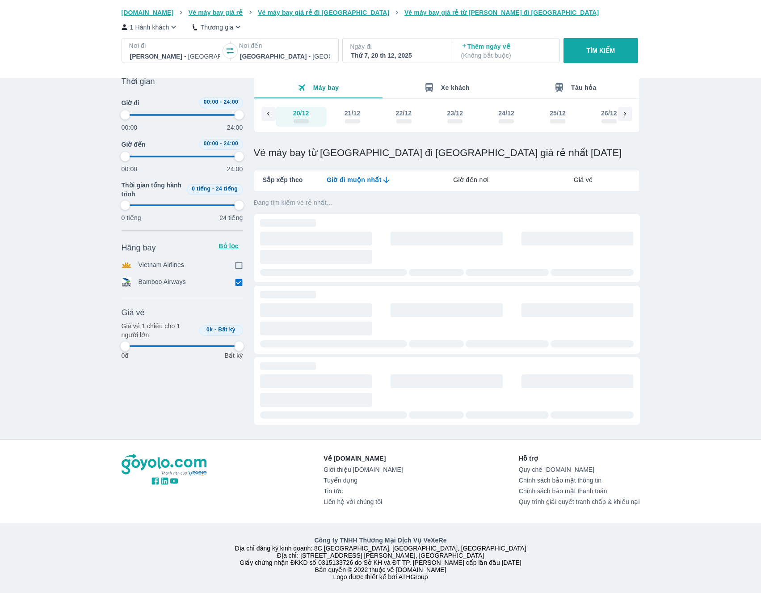
type input "97.9166666666667"
checkbox input "true"
type input "97.9166666666667"
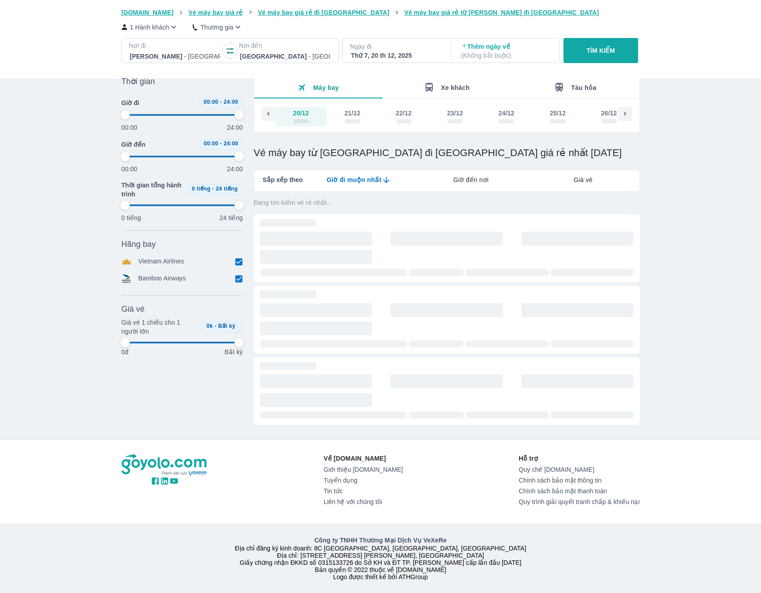
type input "97.9166666666667"
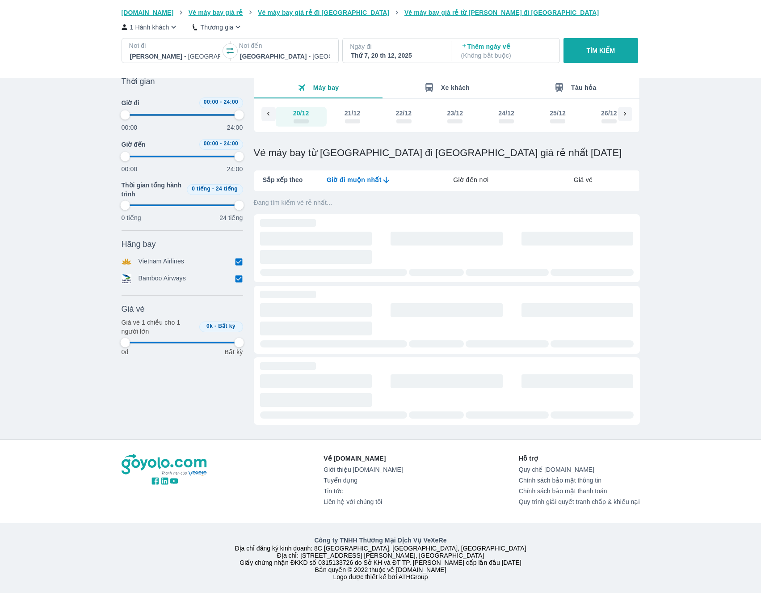
type input "97.9166666666667"
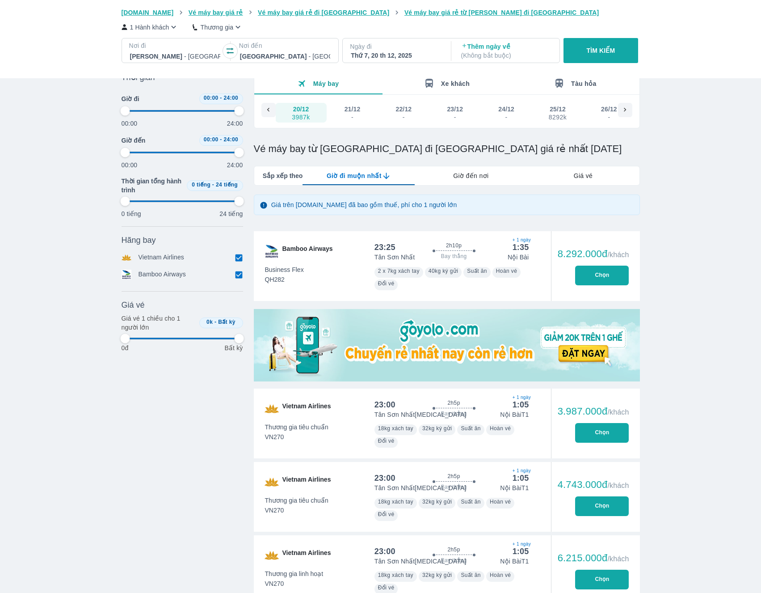
click at [239, 256] on input "checkbox" at bounding box center [239, 257] width 8 height 8
checkbox input "false"
click at [238, 279] on input "checkbox" at bounding box center [239, 278] width 8 height 8
checkbox input "true"
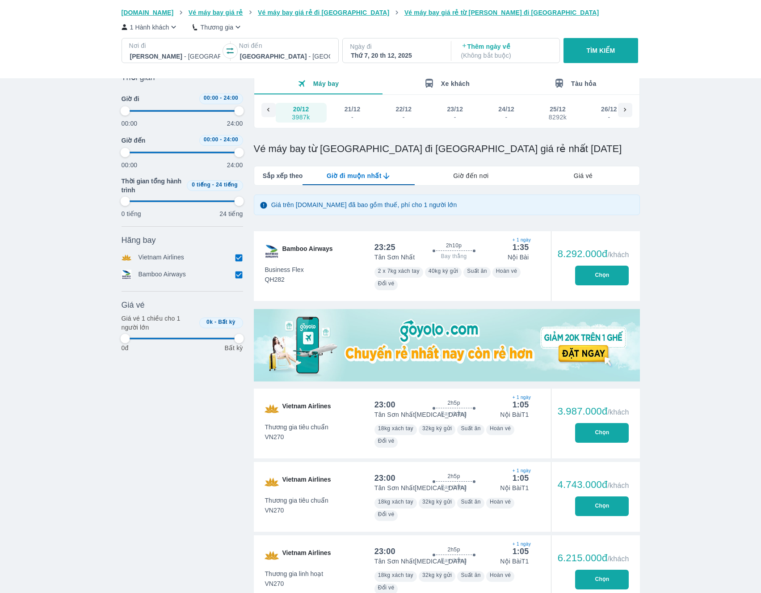
type input "97.9166666666667"
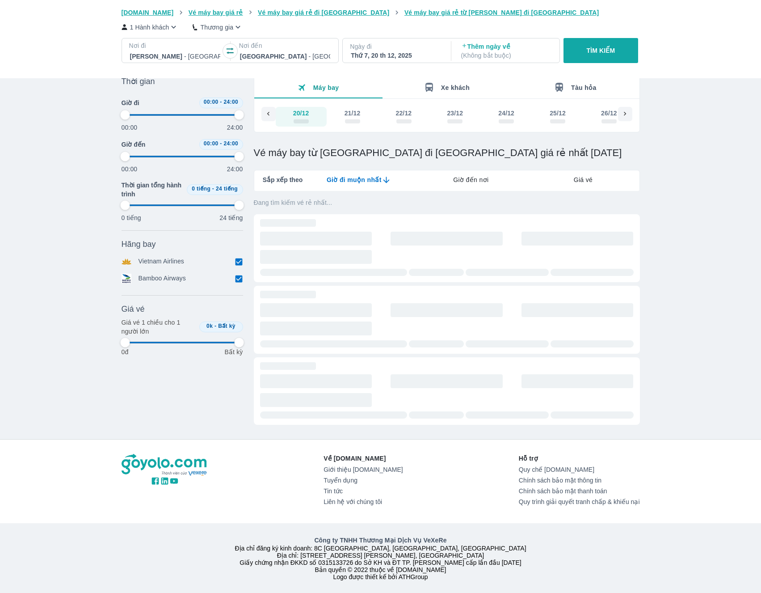
type input "97.9166666666667"
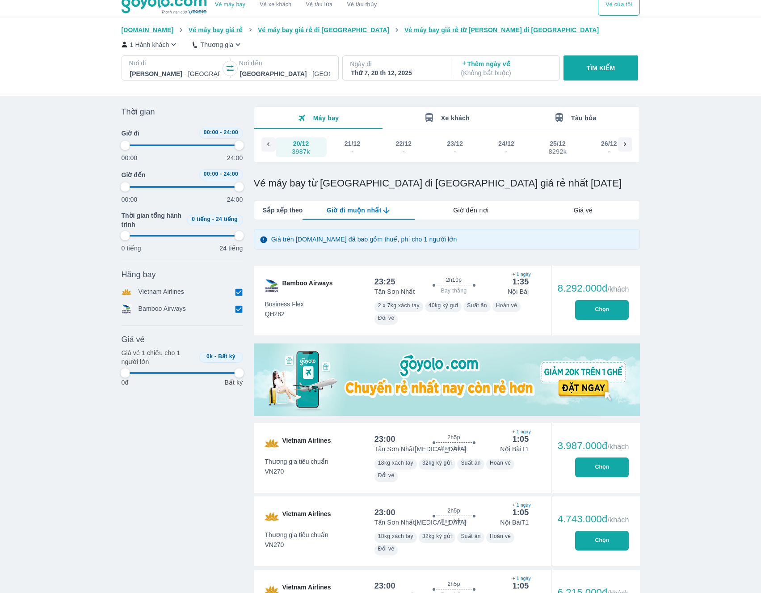
scroll to position [0, 0]
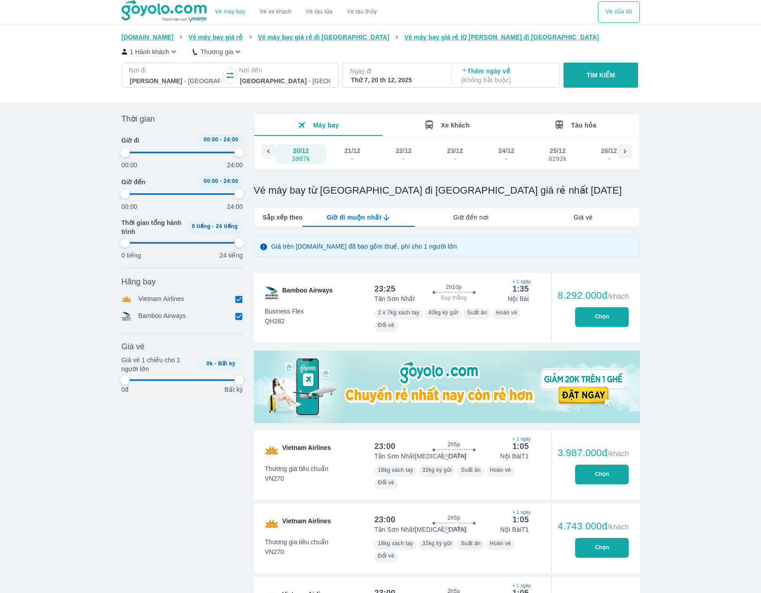
click at [149, 286] on span "Hãng bay" at bounding box center [139, 281] width 34 height 11
click at [148, 282] on span "Hãng bay" at bounding box center [139, 281] width 34 height 11
drag, startPoint x: 148, startPoint y: 282, endPoint x: 470, endPoint y: 215, distance: 328.1
click at [148, 282] on span "Hãng bay" at bounding box center [139, 281] width 34 height 11
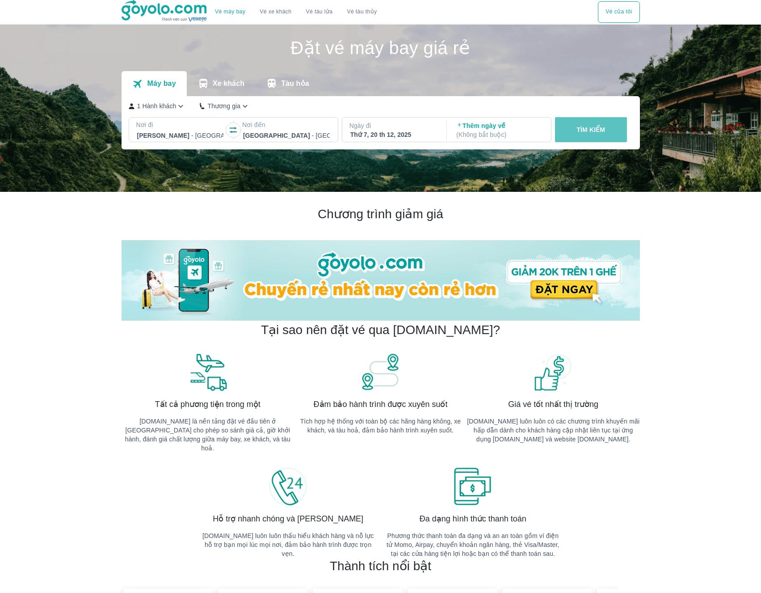
click at [569, 132] on button "TÌM KIẾM" at bounding box center [591, 129] width 72 height 25
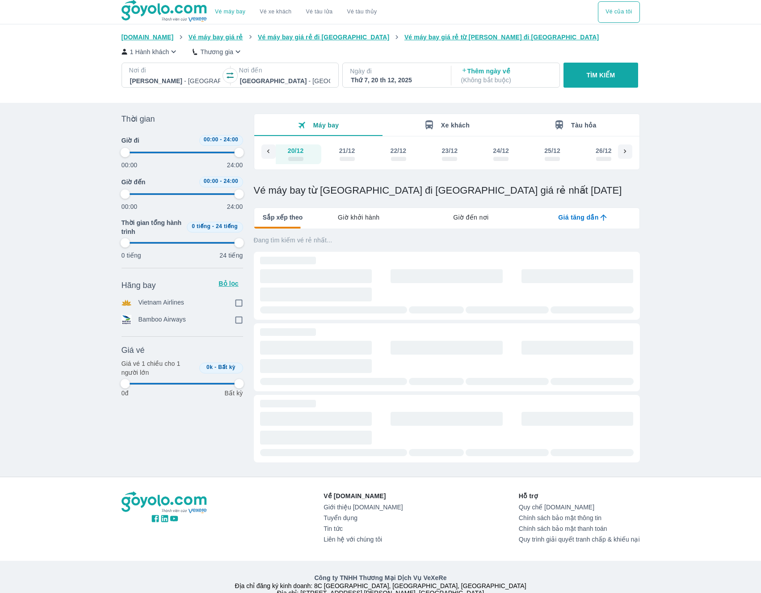
scroll to position [0, 6726]
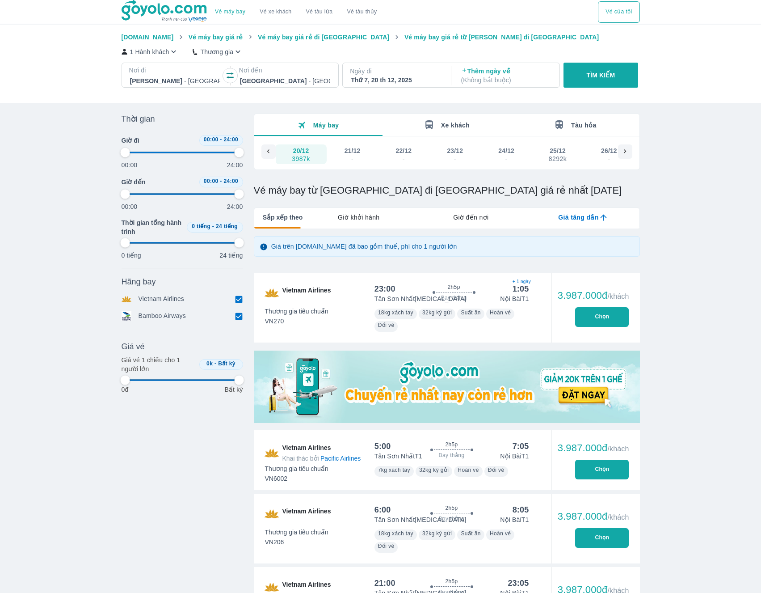
click at [374, 221] on span "Giờ khởi hành" at bounding box center [359, 217] width 42 height 9
click at [382, 218] on icon "lab API tabs example" at bounding box center [383, 217] width 9 height 9
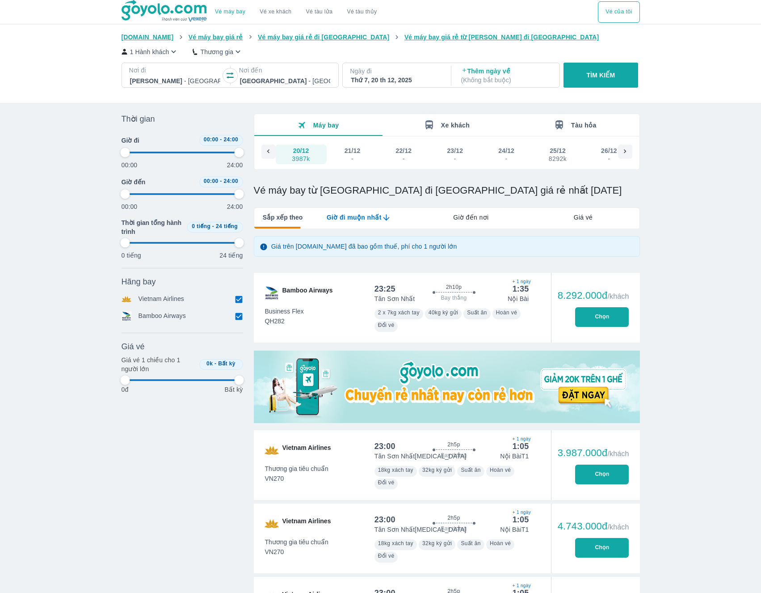
click at [390, 219] on icon "lab API tabs example" at bounding box center [386, 217] width 9 height 9
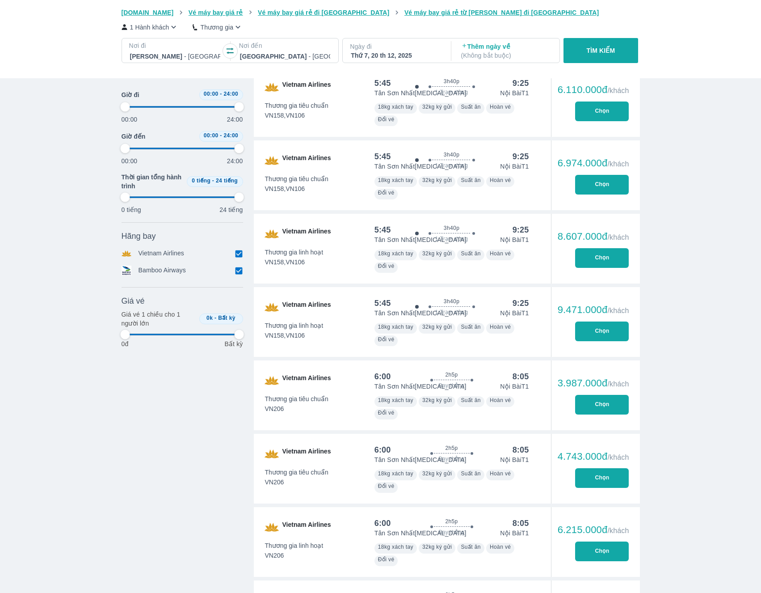
scroll to position [0, 0]
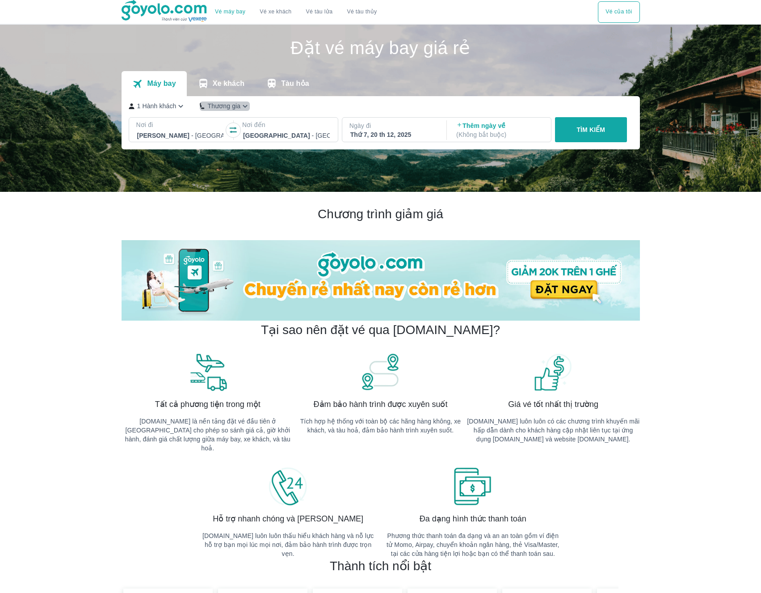
click at [218, 108] on p "Thương gia" at bounding box center [223, 105] width 33 height 9
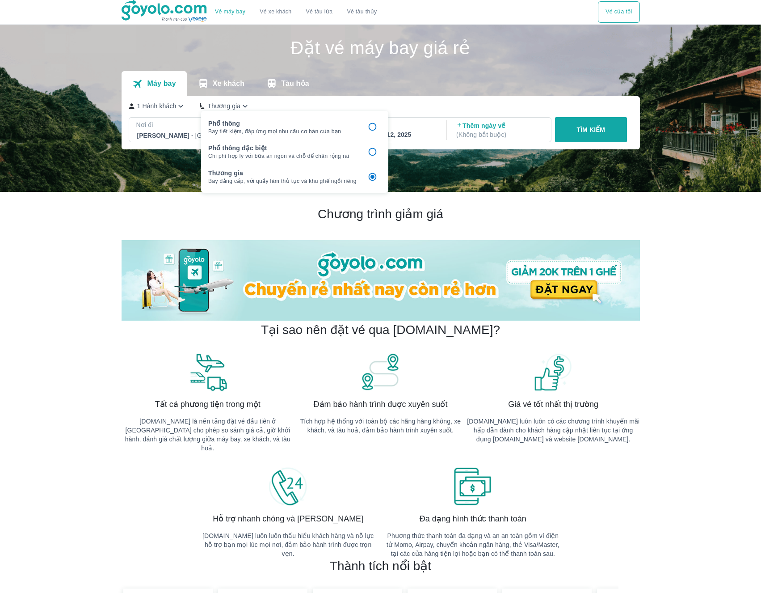
click at [302, 133] on span "Bay tiết kiệm, đáp ứng mọi nhu cầu cơ bản của bạn" at bounding box center [282, 131] width 148 height 7
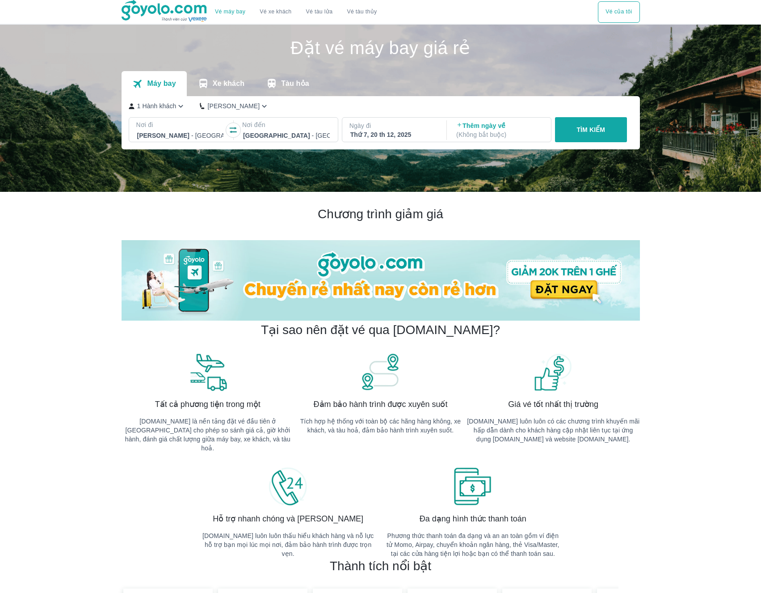
click at [592, 125] on p "TÌM KIẾM" at bounding box center [590, 129] width 29 height 9
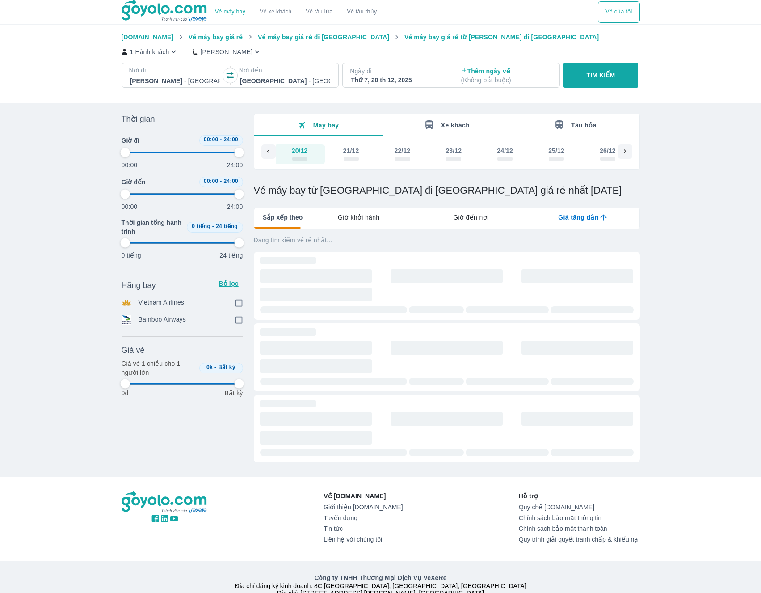
scroll to position [0, 6726]
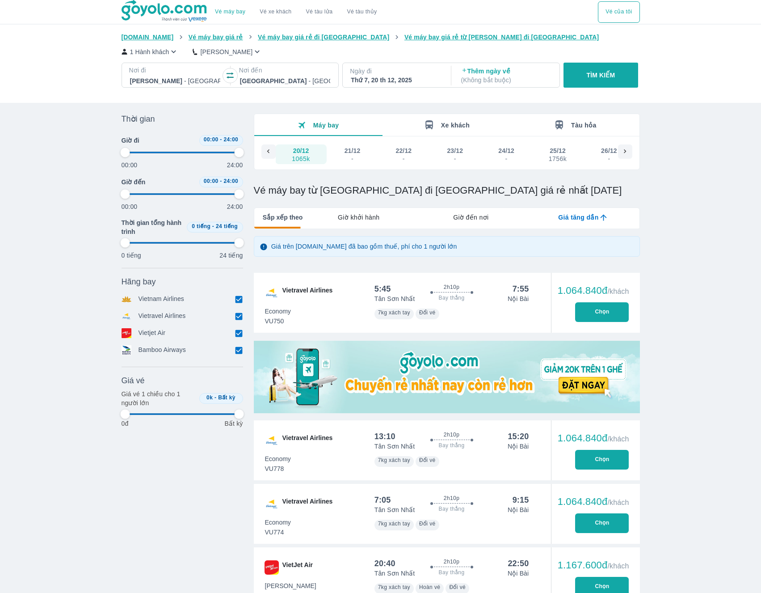
click at [368, 221] on span "Giờ khởi hành" at bounding box center [359, 217] width 42 height 9
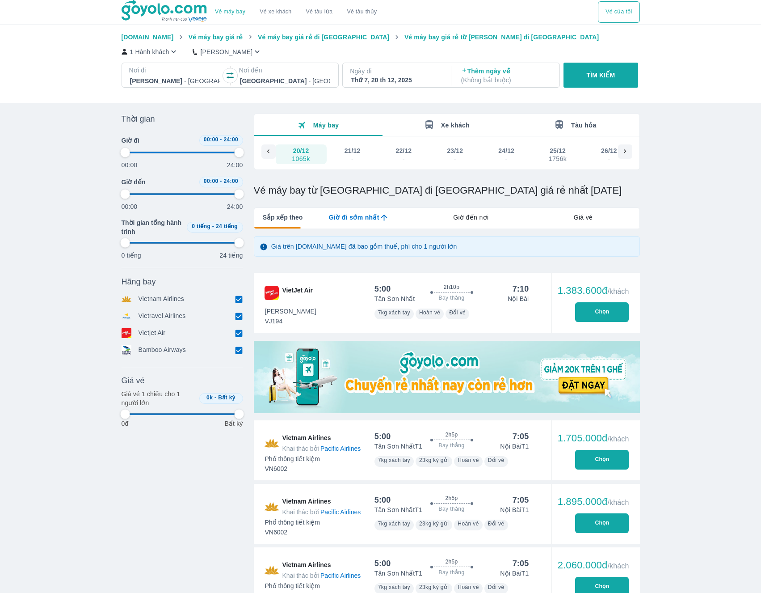
click at [372, 218] on span "Giờ đi sớm nhất" at bounding box center [354, 217] width 50 height 9
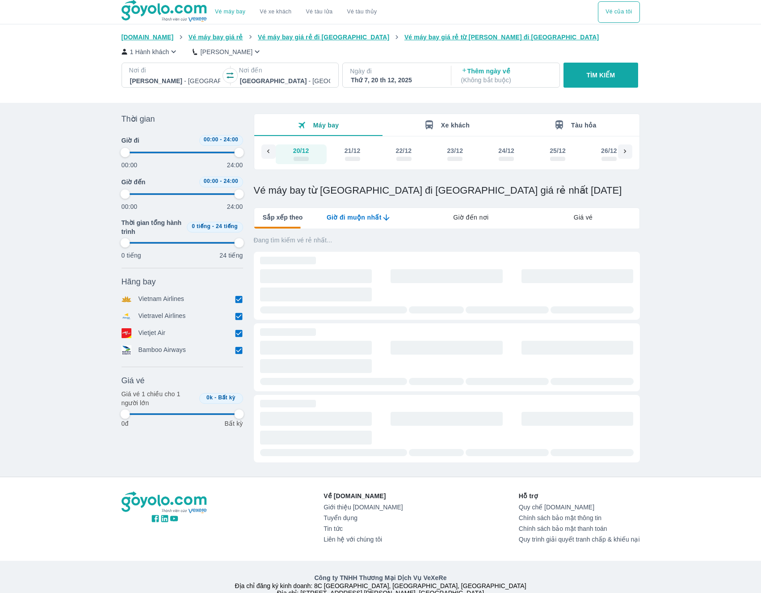
click at [373, 217] on span "Giờ đi muộn nhất" at bounding box center [354, 217] width 55 height 9
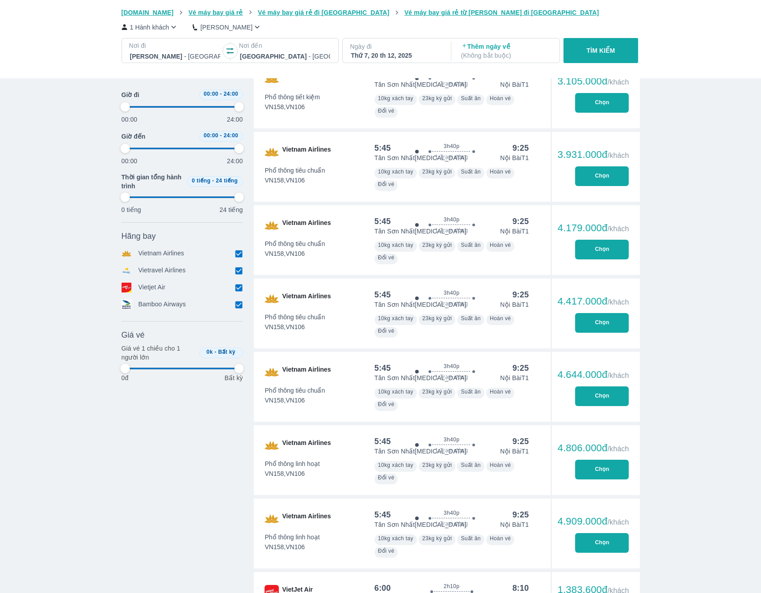
scroll to position [2145, 0]
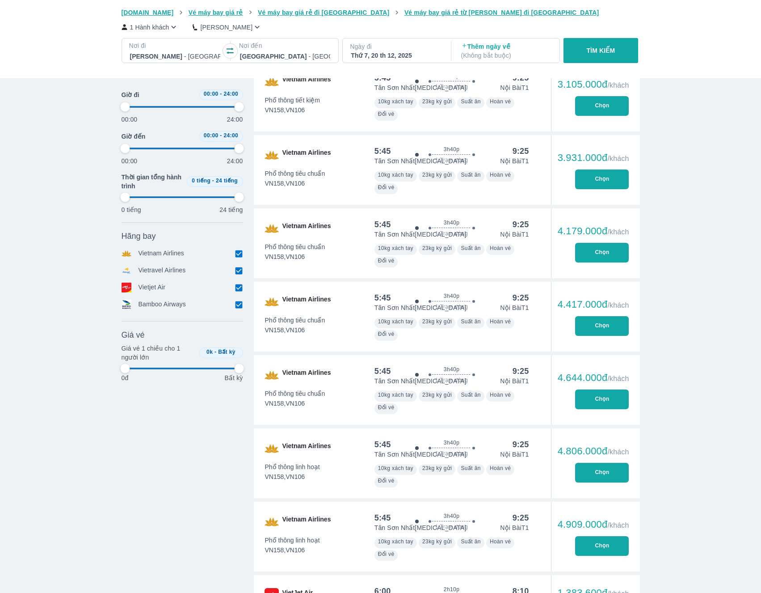
click at [241, 253] on input "checkbox" at bounding box center [239, 253] width 8 height 8
click at [238, 292] on input "checkbox" at bounding box center [239, 291] width 8 height 8
click at [241, 308] on input "checkbox" at bounding box center [239, 308] width 8 height 8
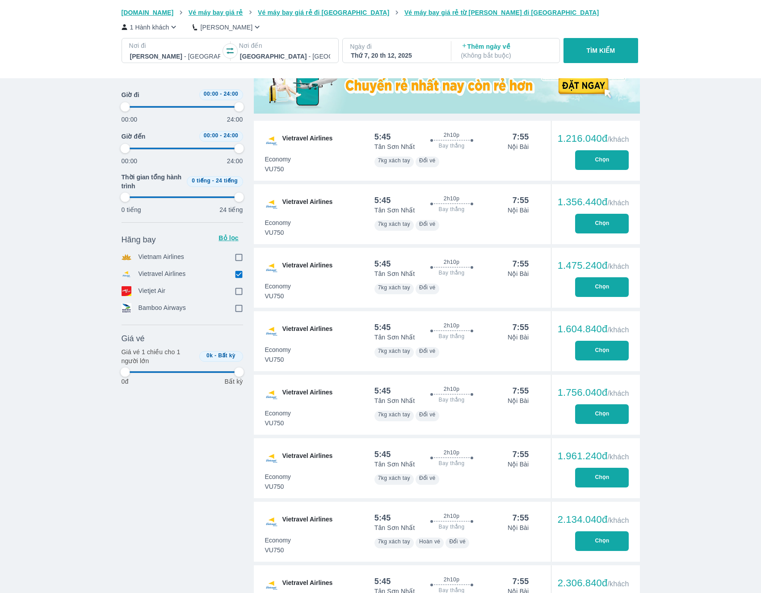
scroll to position [0, 0]
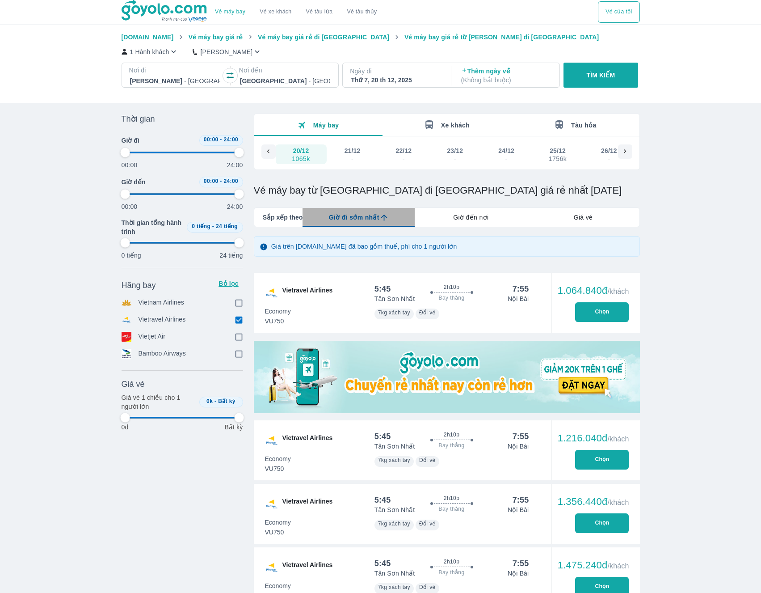
click at [383, 218] on icon "lab API tabs example" at bounding box center [383, 217] width 9 height 9
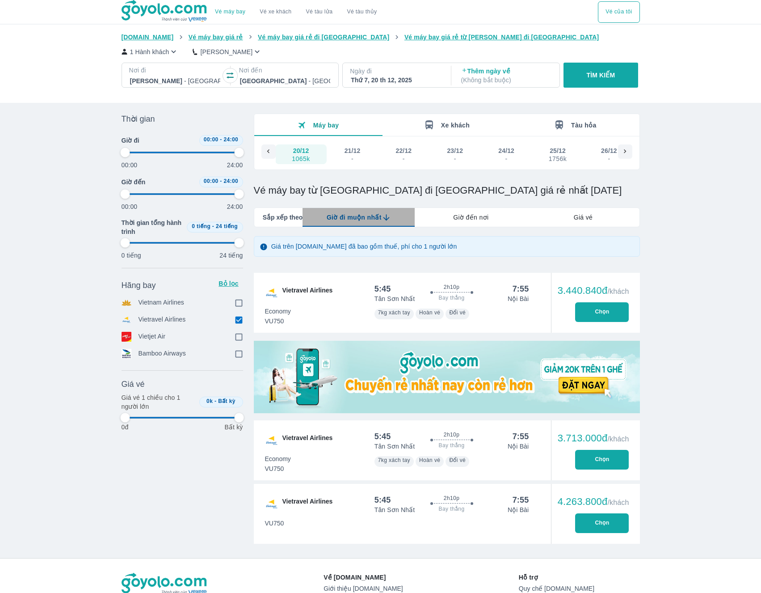
click at [379, 218] on span "Giờ đi muộn nhất" at bounding box center [354, 217] width 55 height 9
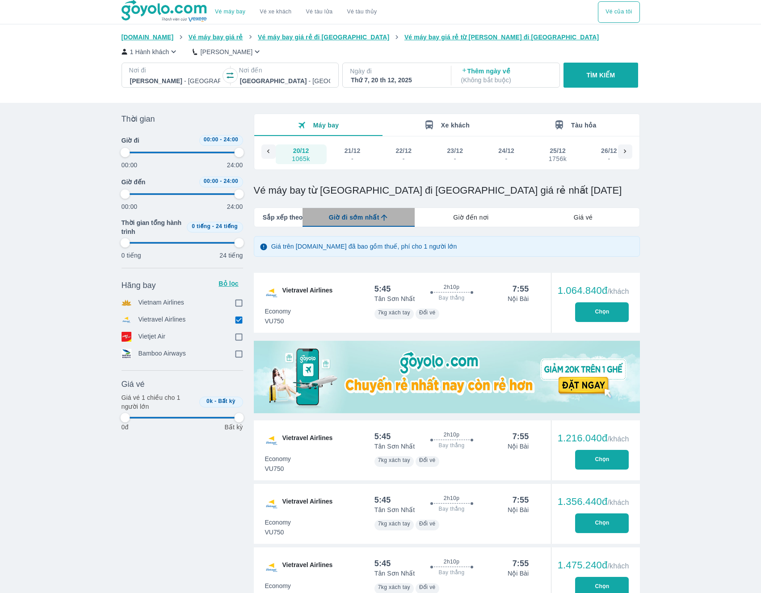
click at [381, 220] on icon "lab API tabs example" at bounding box center [383, 217] width 9 height 9
